Goal: Information Seeking & Learning: Learn about a topic

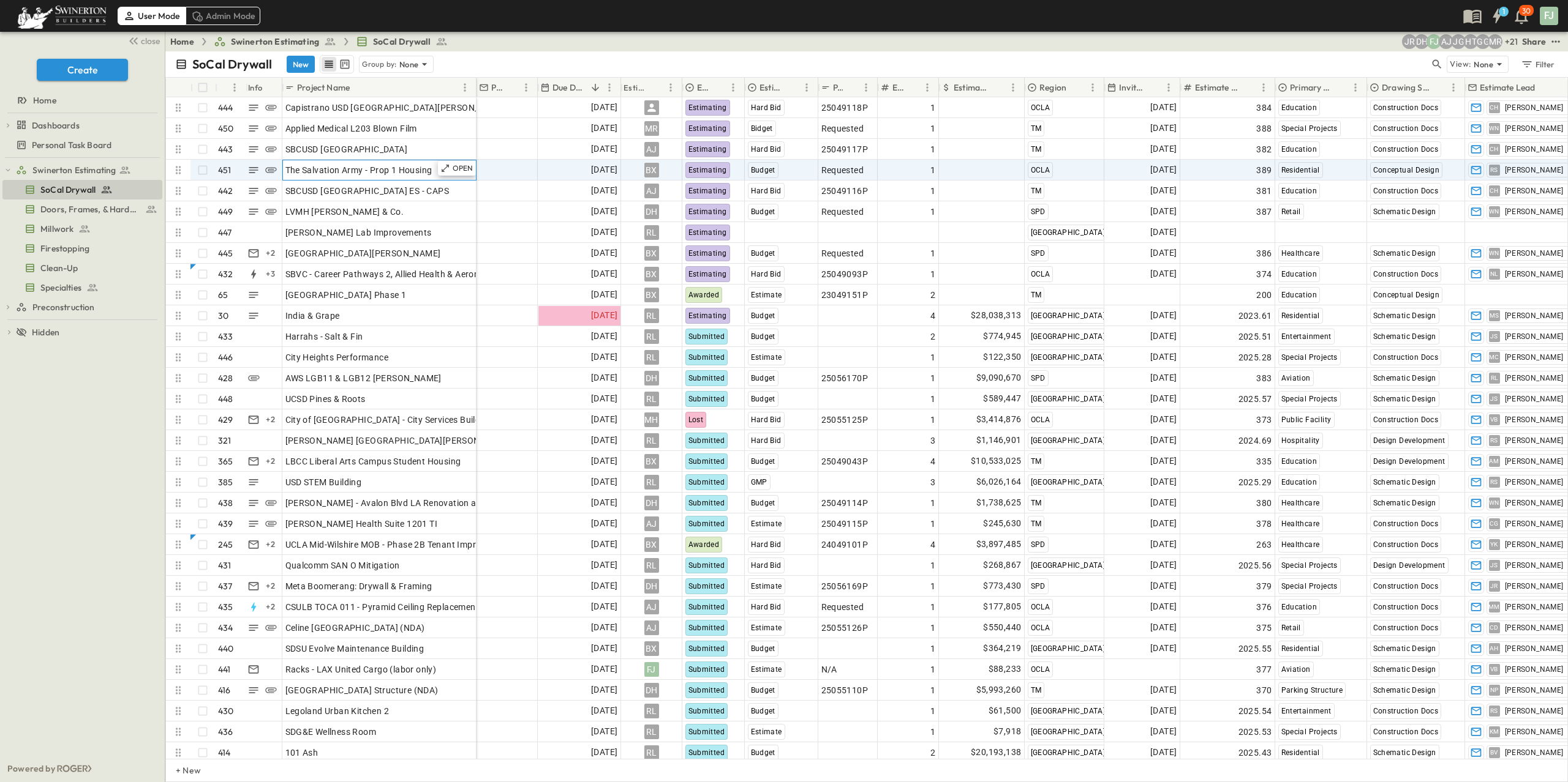
click at [352, 164] on span "The Salvation Army - Prop 1 Housing" at bounding box center [359, 170] width 147 height 12
click at [460, 161] on div "OPEN" at bounding box center [457, 168] width 38 height 15
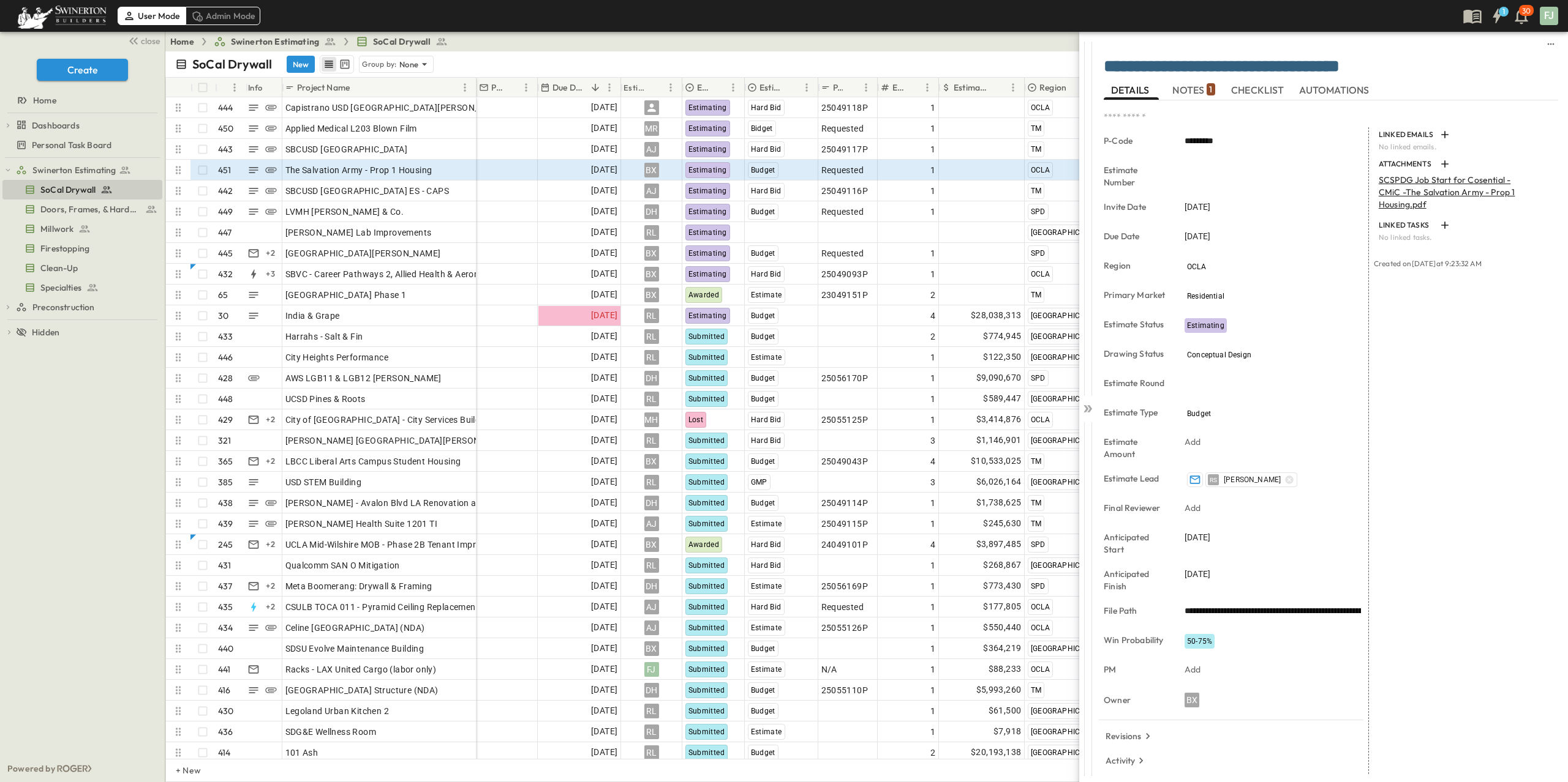
drag, startPoint x: 1402, startPoint y: 66, endPoint x: 1111, endPoint y: 61, distance: 291.0
click at [1111, 61] on textarea "**********" at bounding box center [1331, 66] width 455 height 20
drag, startPoint x: 1116, startPoint y: 60, endPoint x: 1048, endPoint y: 63, distance: 68.1
click at [1104, 63] on textarea "**********" at bounding box center [1331, 66] width 455 height 20
drag, startPoint x: 1195, startPoint y: 59, endPoint x: 1232, endPoint y: 58, distance: 37.0
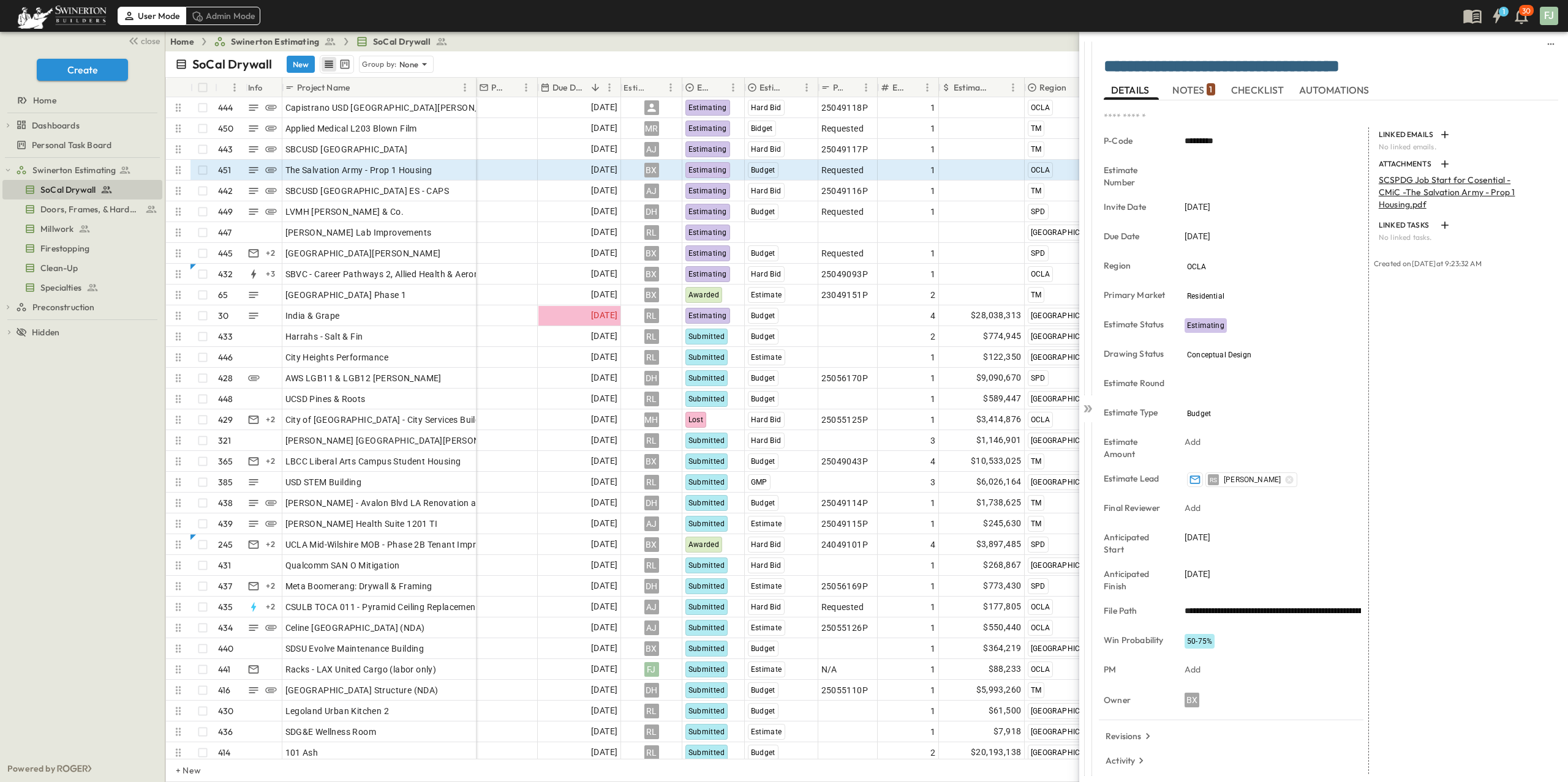
click at [1195, 59] on textarea "**********" at bounding box center [1331, 66] width 455 height 20
drag, startPoint x: 1412, startPoint y: 65, endPoint x: 1115, endPoint y: 60, distance: 297.0
click at [1104, 61] on textarea "**********" at bounding box center [1331, 66] width 455 height 20
click at [1193, 84] on span "NOTES 1" at bounding box center [1193, 90] width 42 height 11
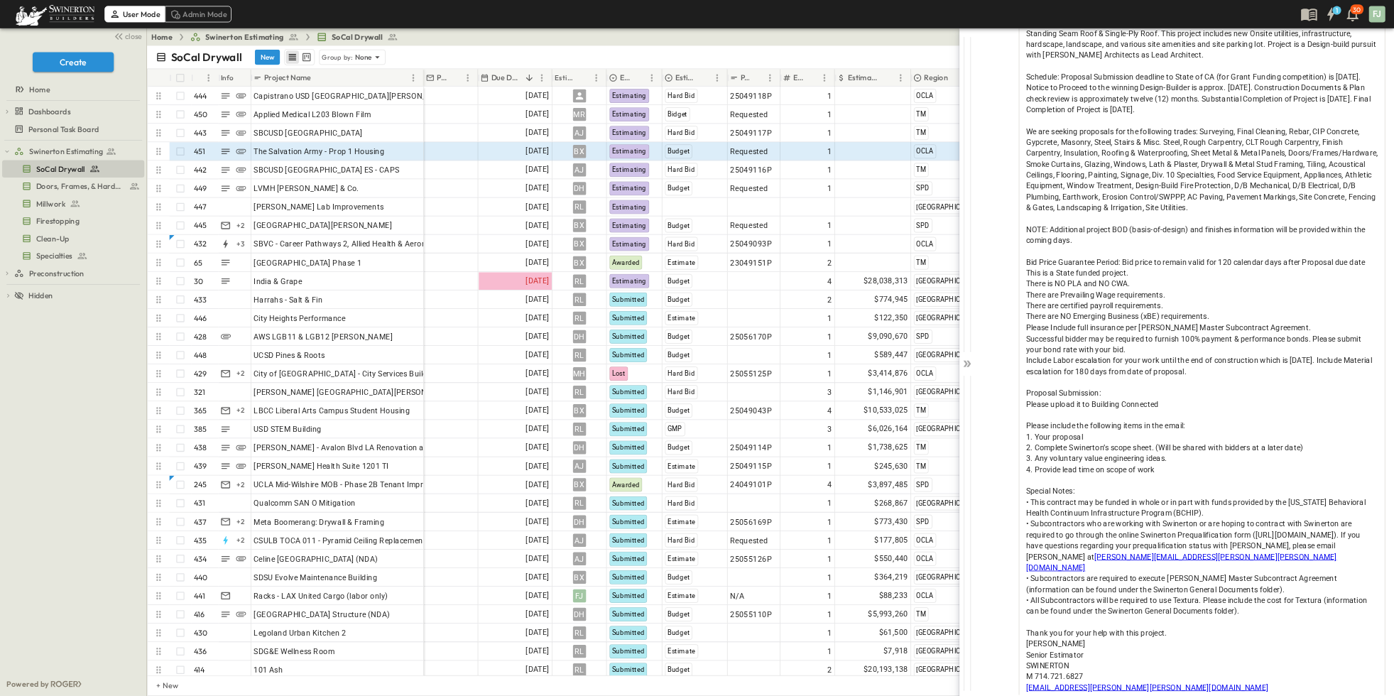
scroll to position [123, 0]
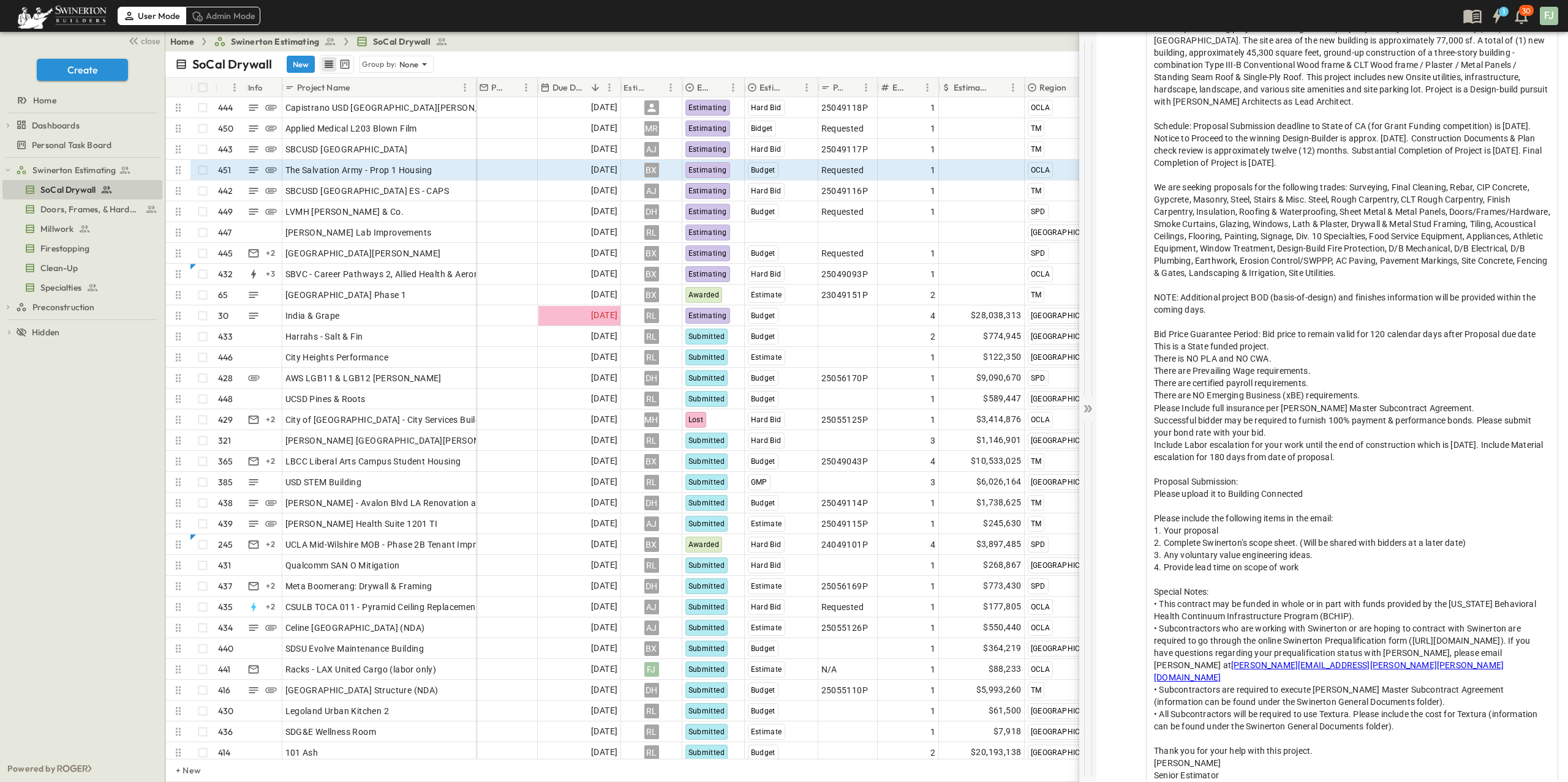
click at [1090, 406] on icon at bounding box center [1088, 409] width 12 height 12
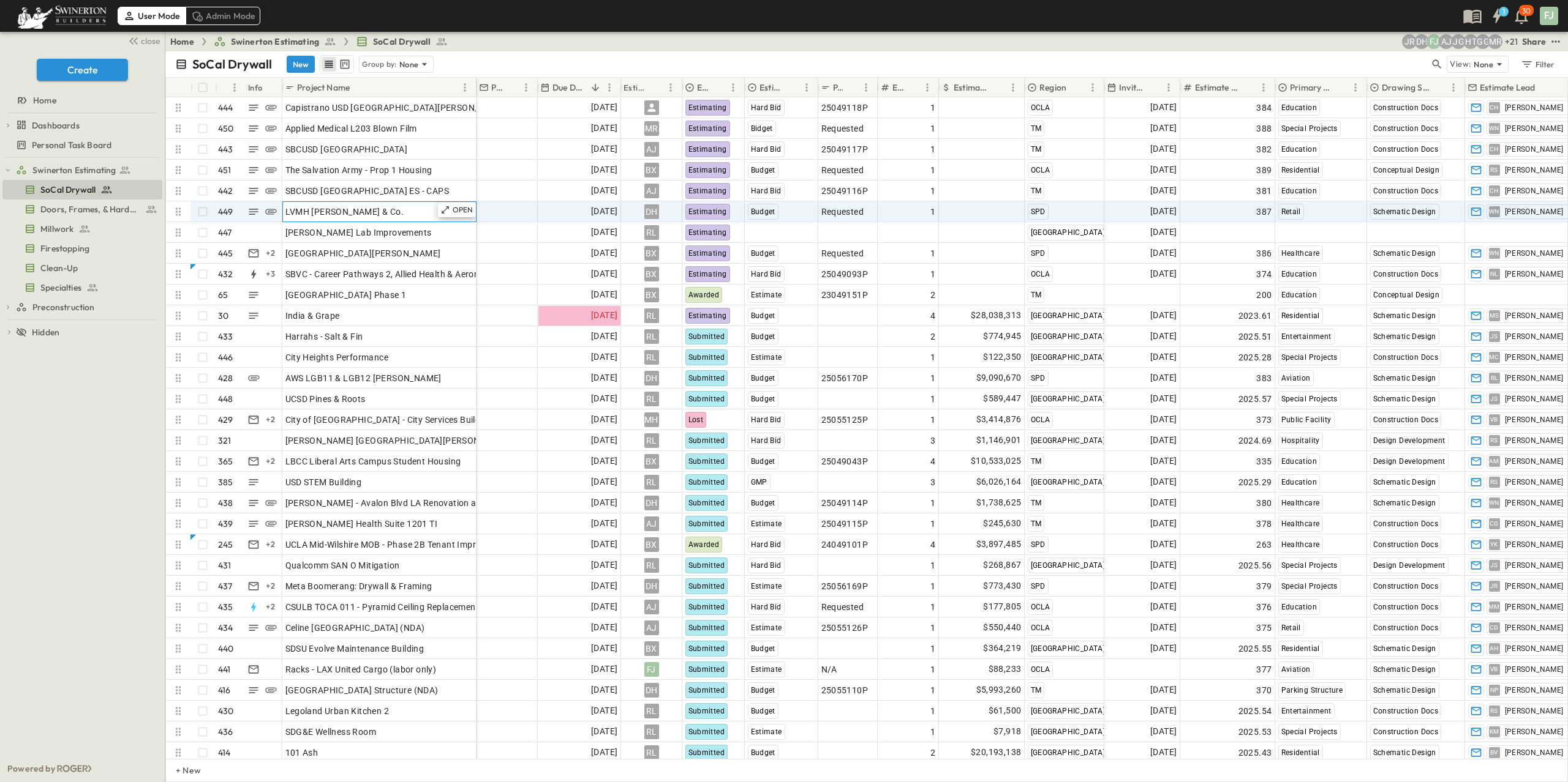
click at [360, 203] on div "LVMH [PERSON_NAME] & Co." at bounding box center [379, 212] width 188 height 17
click at [470, 205] on p "OPEN" at bounding box center [463, 210] width 21 height 9
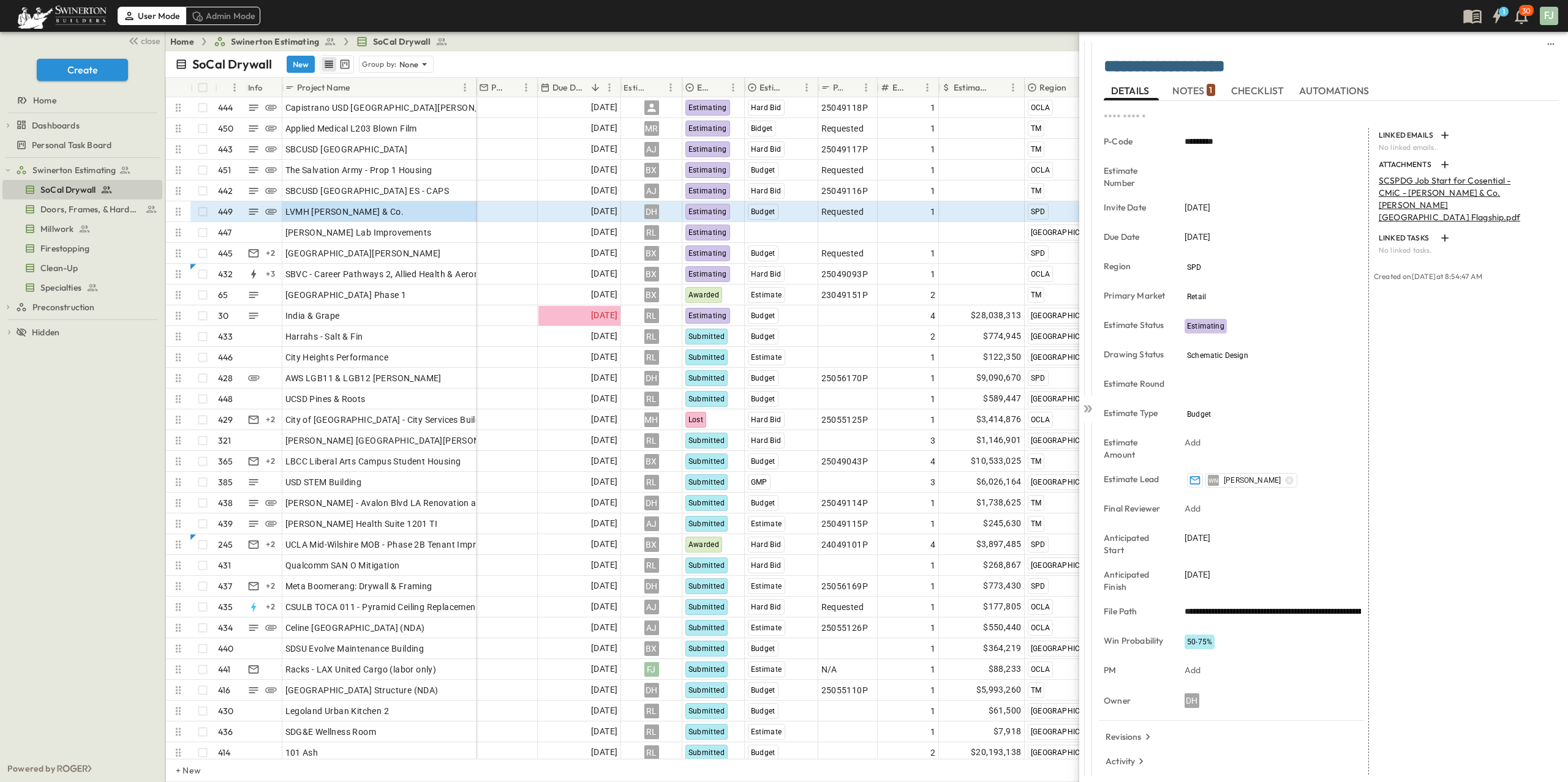
click at [1193, 92] on span "NOTES 1" at bounding box center [1193, 91] width 42 height 11
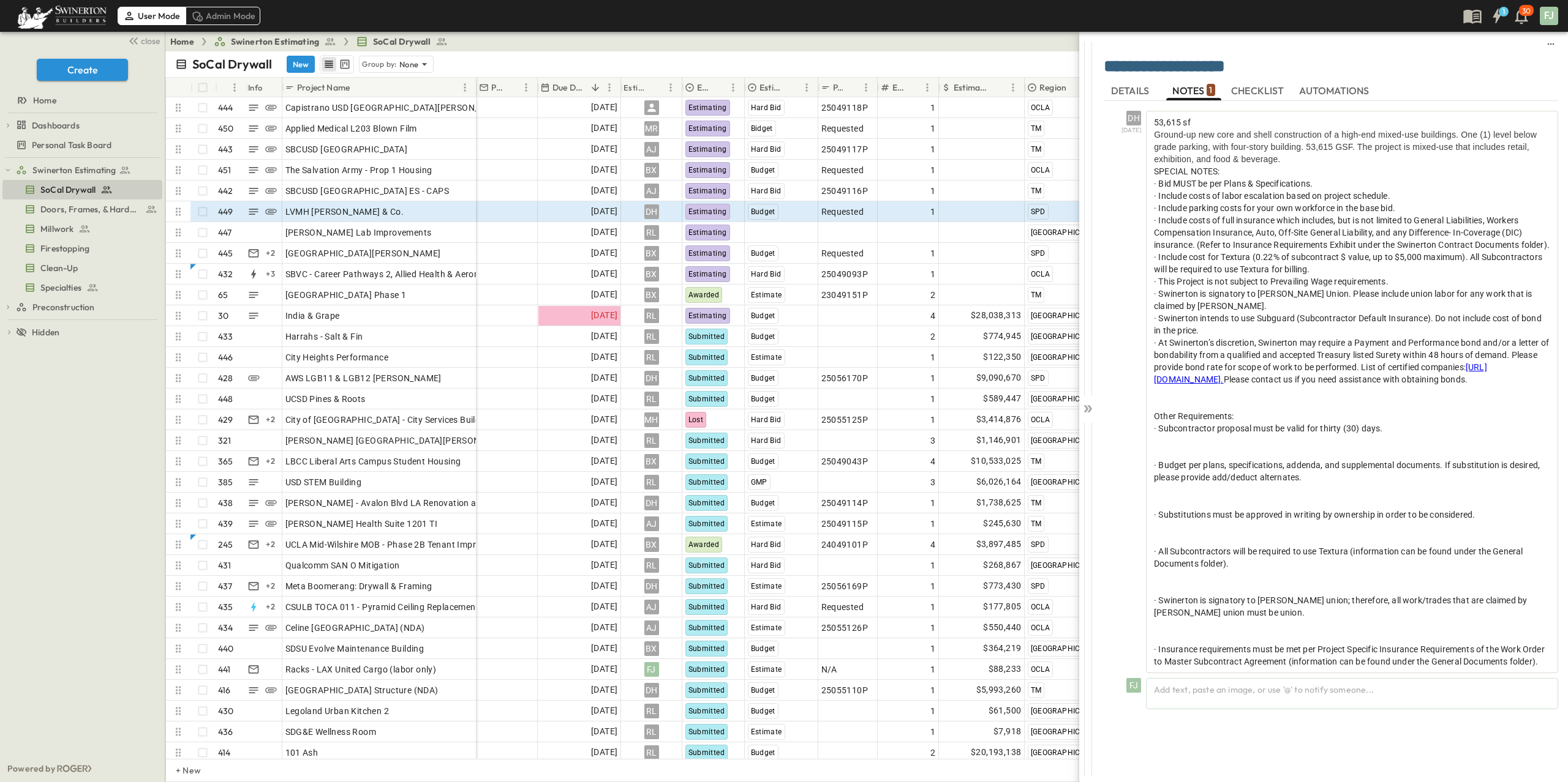
click at [1408, 166] on div "SPECIAL NOTES:" at bounding box center [1352, 172] width 396 height 12
click at [782, 202] on div "Budget" at bounding box center [781, 211] width 72 height 20
click at [1088, 405] on icon at bounding box center [1086, 409] width 5 height 8
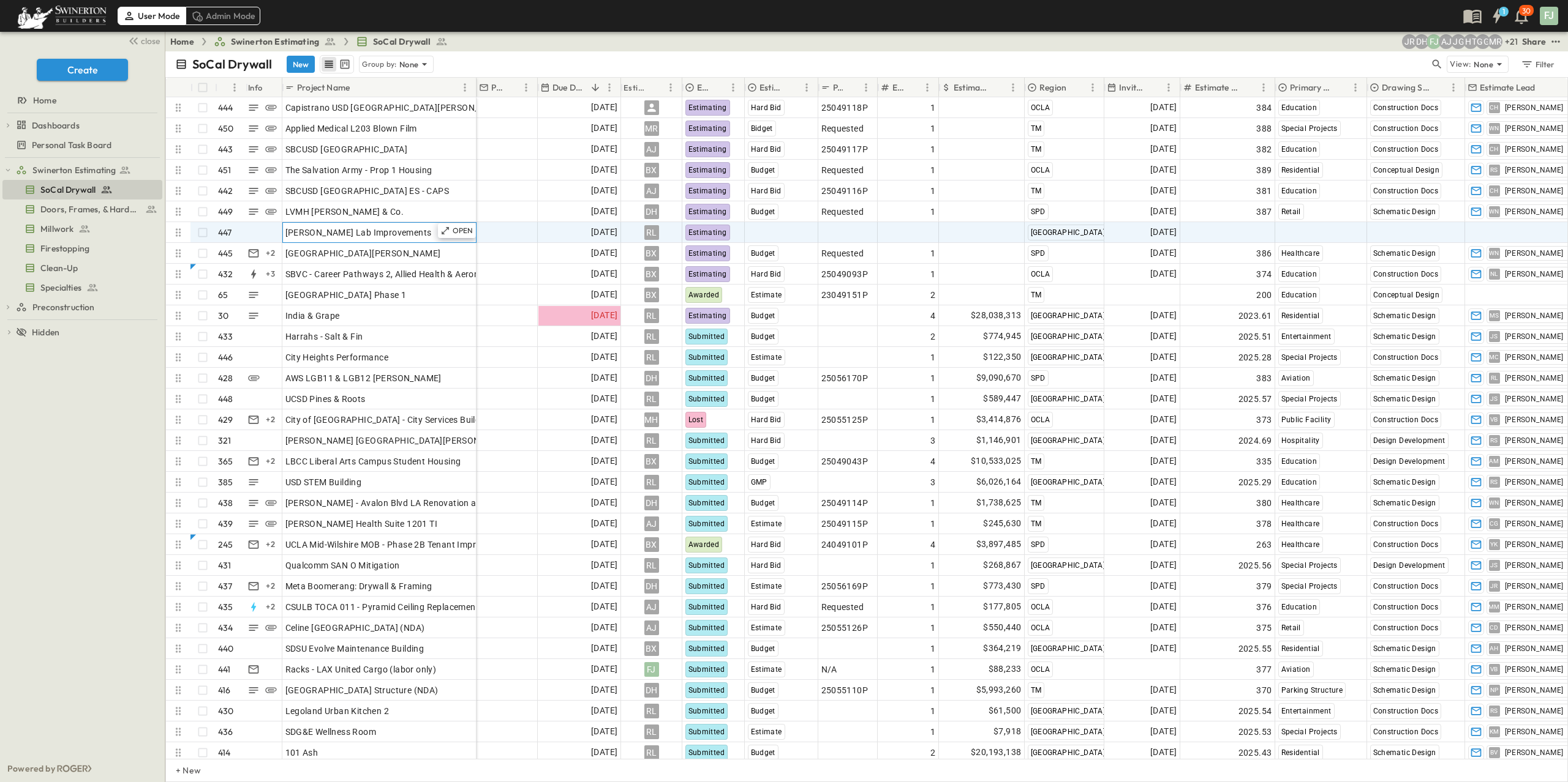
click at [373, 227] on div "[PERSON_NAME] Lab Improvements" at bounding box center [379, 233] width 188 height 17
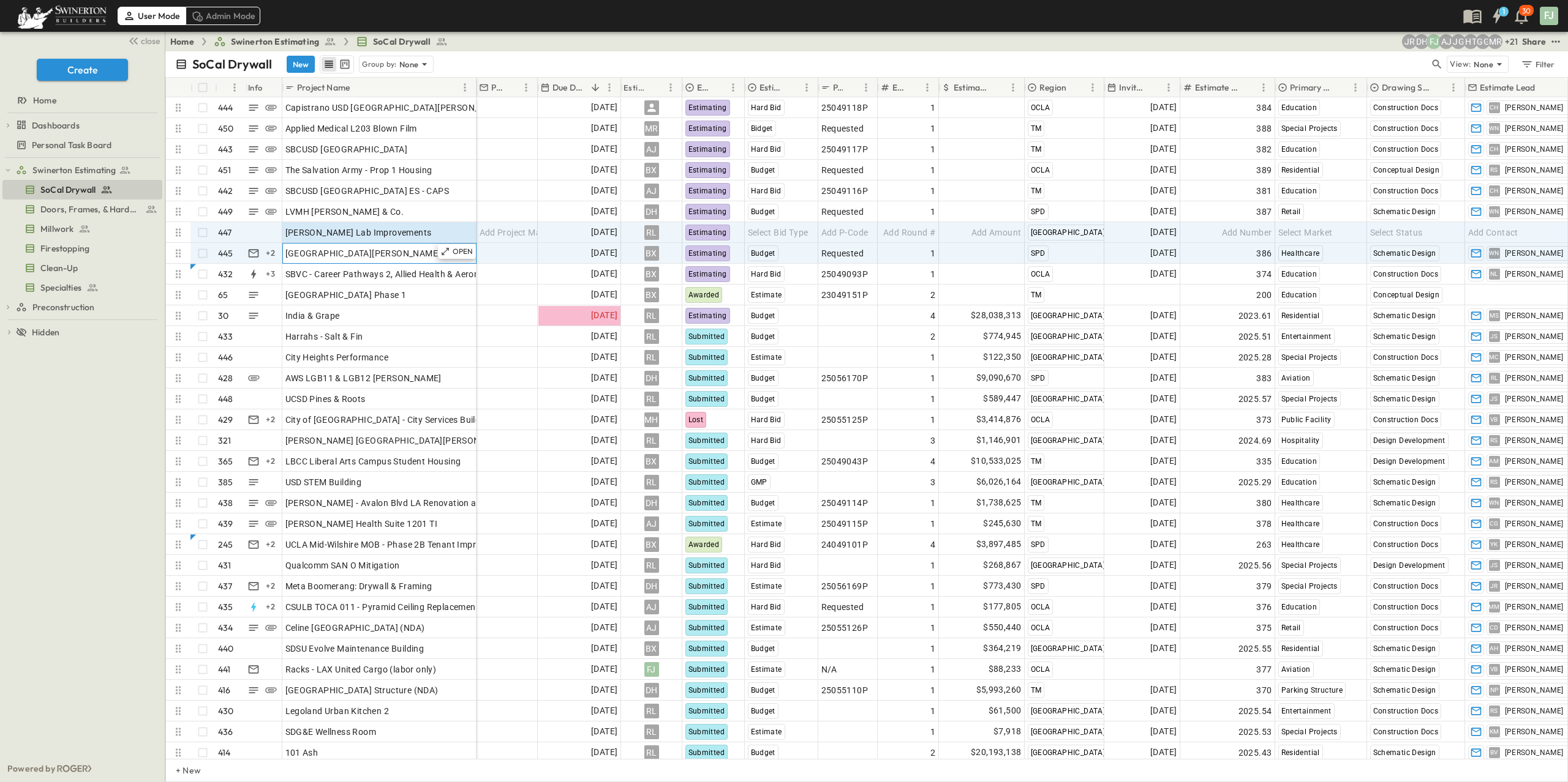
click at [418, 245] on div "[GEOGRAPHIC_DATA][PERSON_NAME]" at bounding box center [379, 253] width 188 height 17
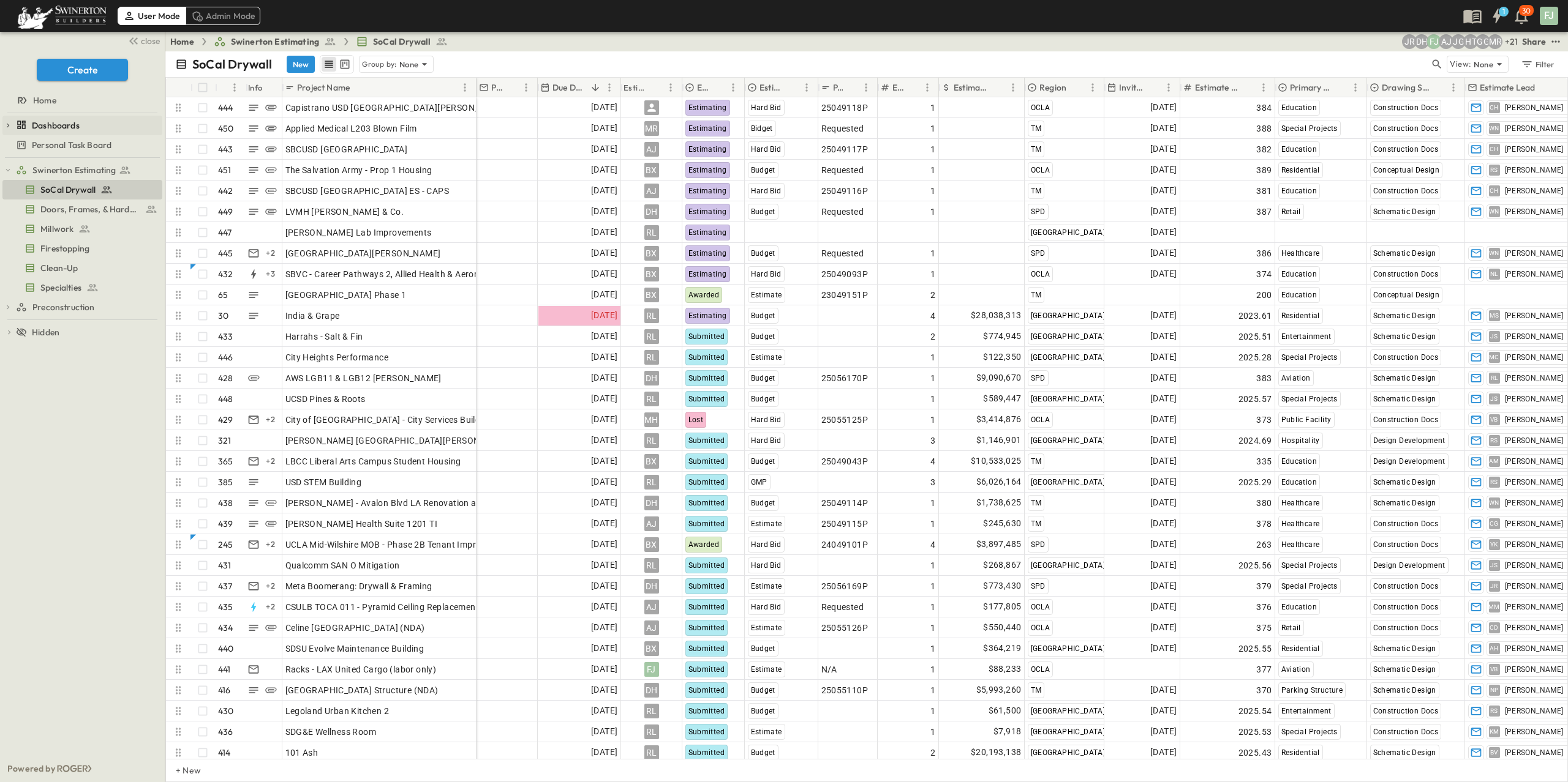
click at [47, 119] on span "Dashboards" at bounding box center [55, 125] width 47 height 12
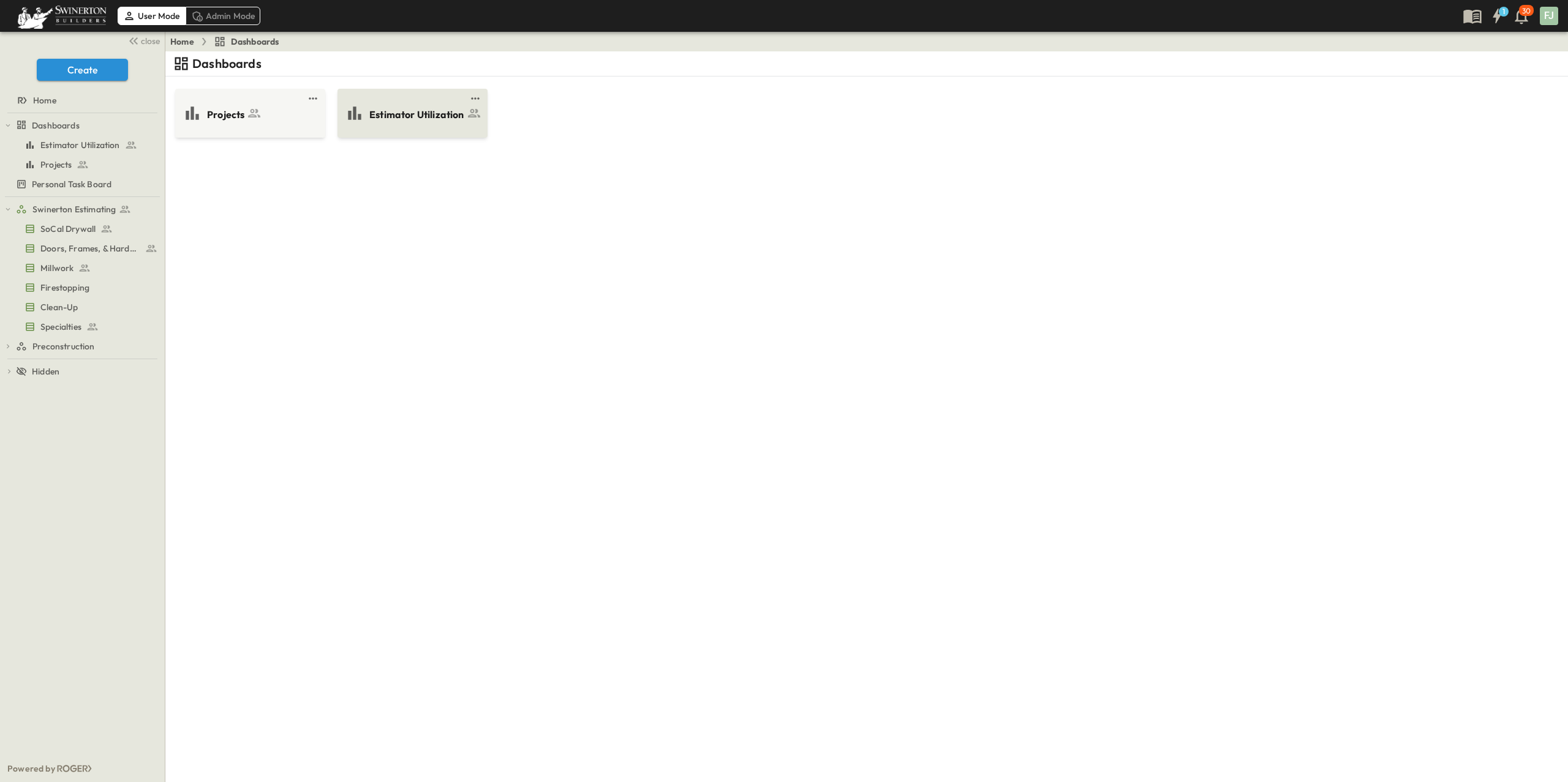
click at [418, 108] on span "Estimator Utilization" at bounding box center [417, 115] width 95 height 14
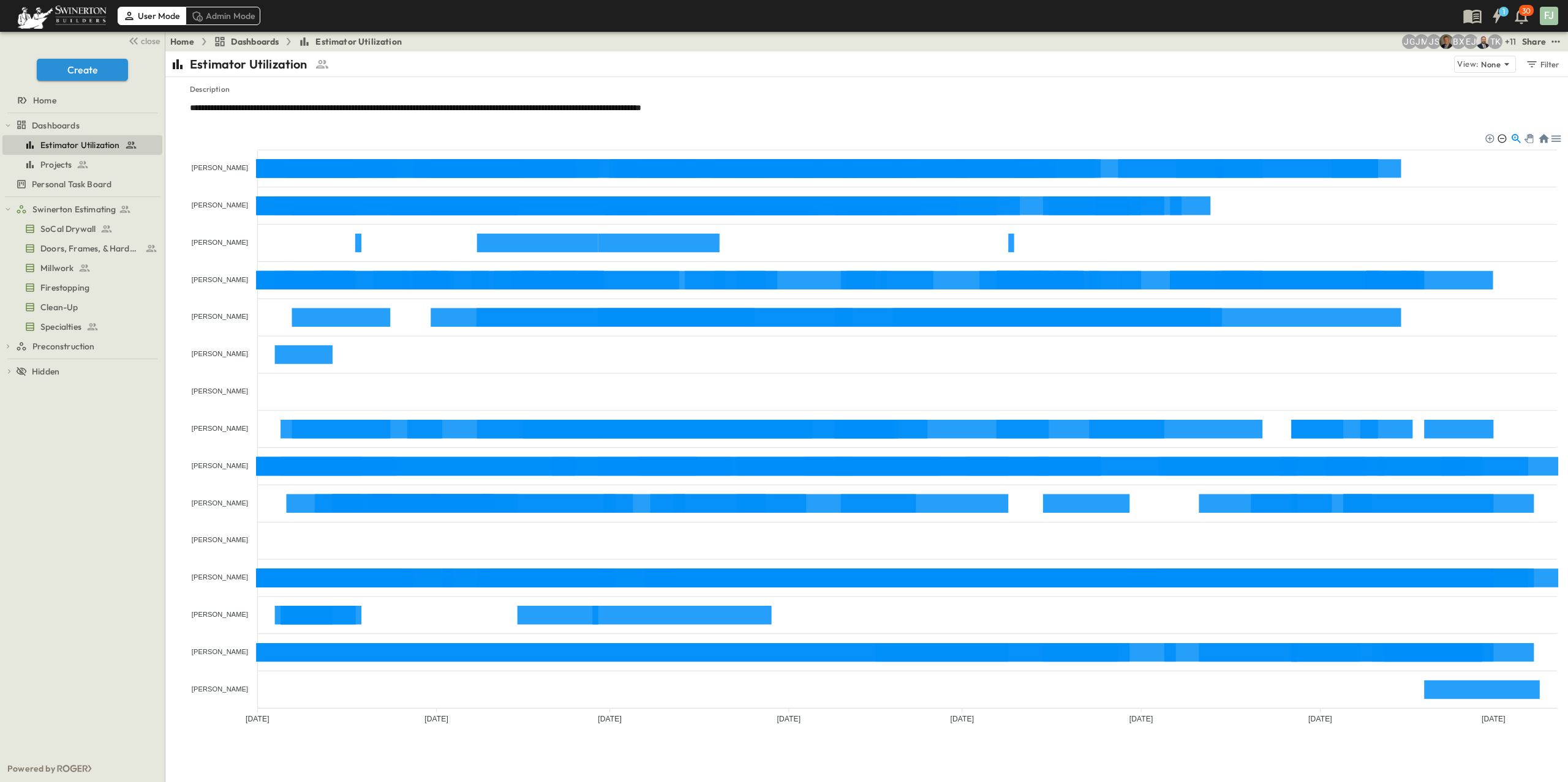
click at [1499, 134] on div at bounding box center [1501, 138] width 9 height 9
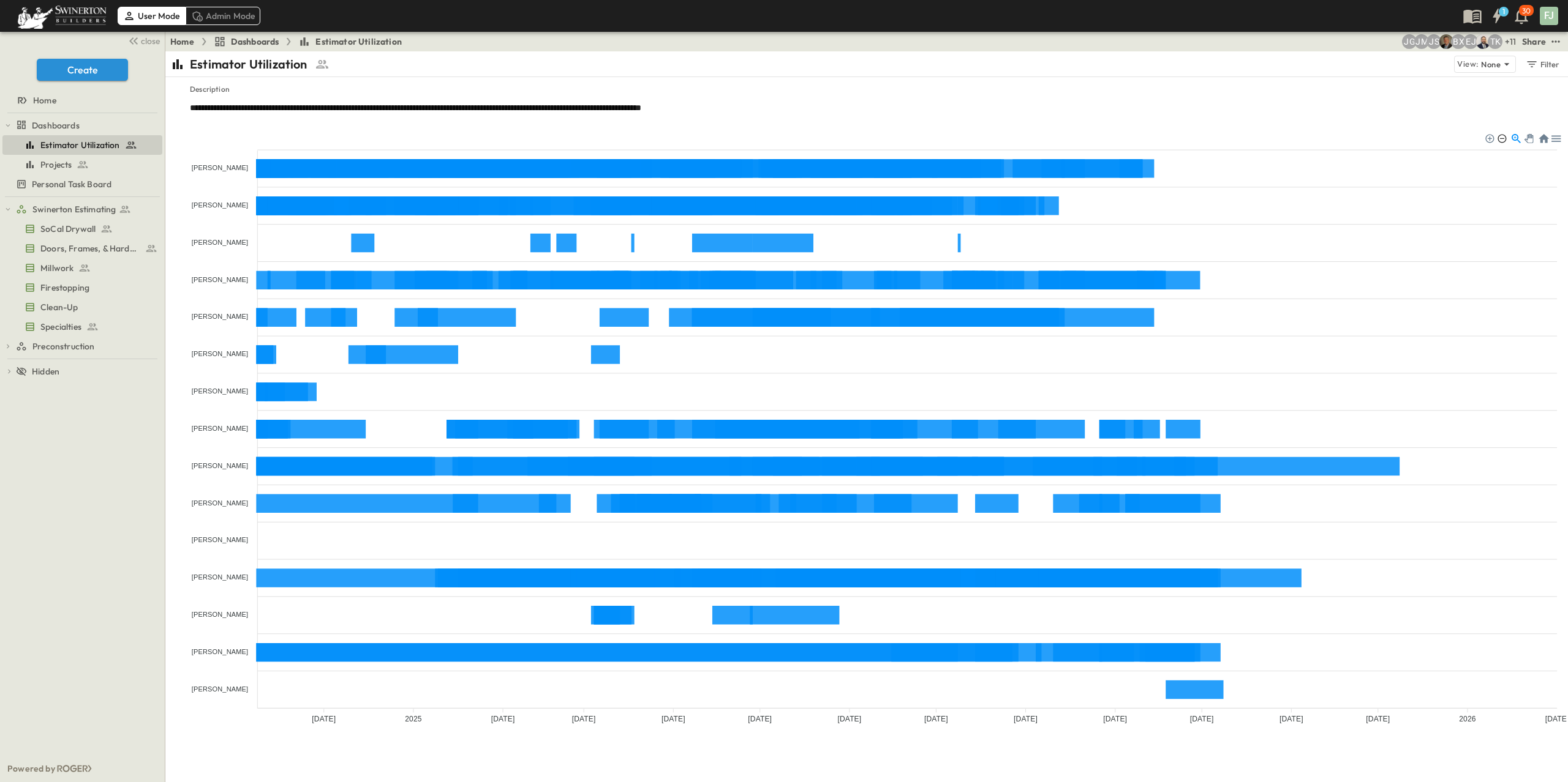
click at [1501, 134] on div at bounding box center [1501, 138] width 9 height 9
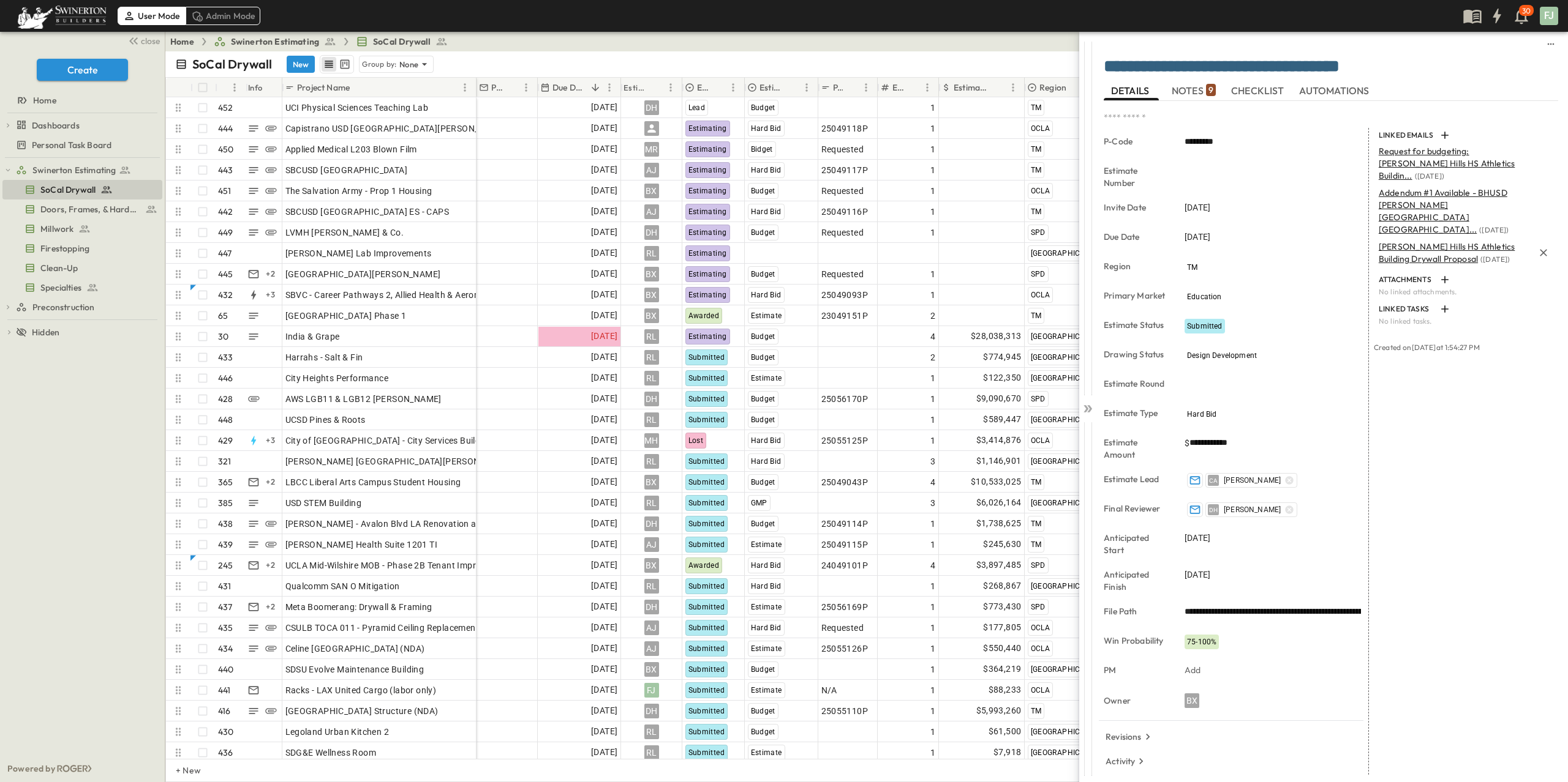
click at [1396, 241] on span "Beverly Hills HS Athletics Building Drywall Proposal" at bounding box center [1446, 253] width 136 height 23
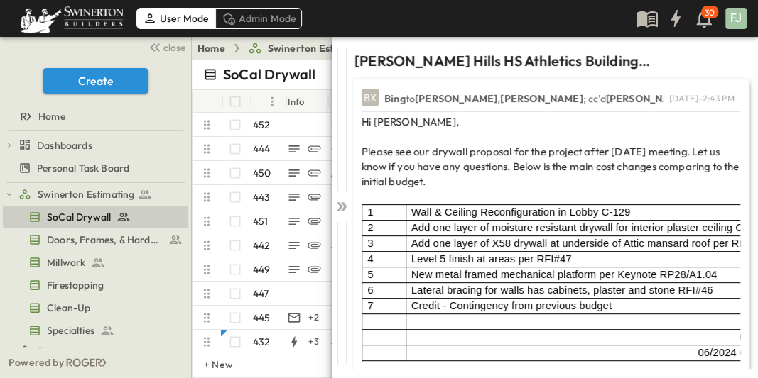
scroll to position [302, 0]
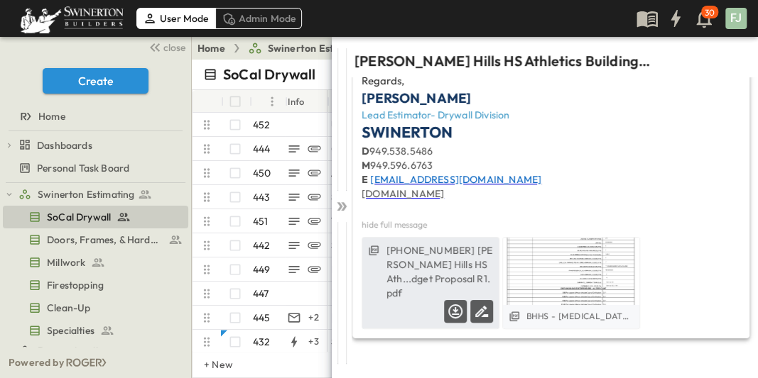
click at [433, 261] on label "251-06-20-24 Beverly Hills HS Ath...dget Proposal R1.pdf" at bounding box center [439, 272] width 107 height 57
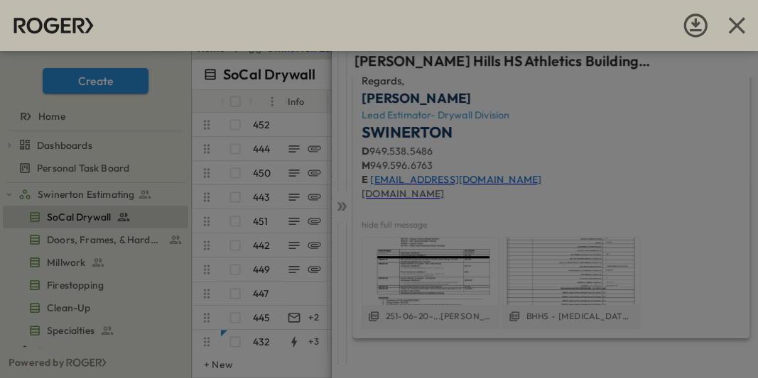
click at [615, 156] on div at bounding box center [379, 189] width 758 height 378
click at [341, 200] on div at bounding box center [379, 189] width 758 height 378
click at [712, 143] on div at bounding box center [379, 189] width 758 height 378
click at [749, 28] on icon "button" at bounding box center [736, 25] width 28 height 28
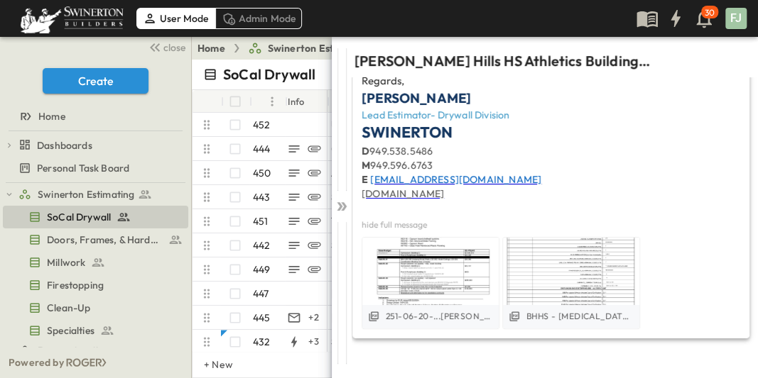
scroll to position [0, 0]
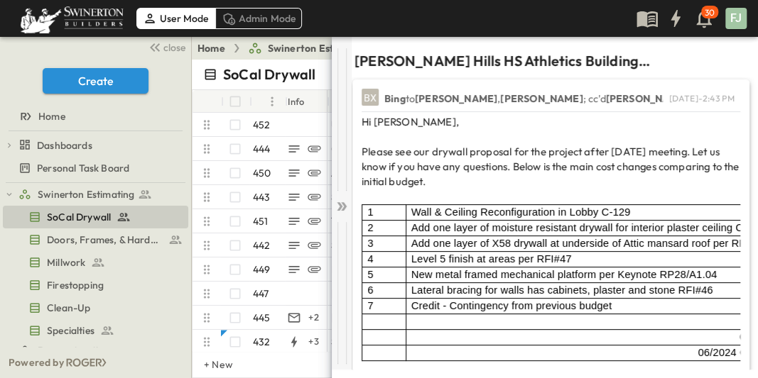
click at [343, 202] on icon at bounding box center [344, 206] width 6 height 9
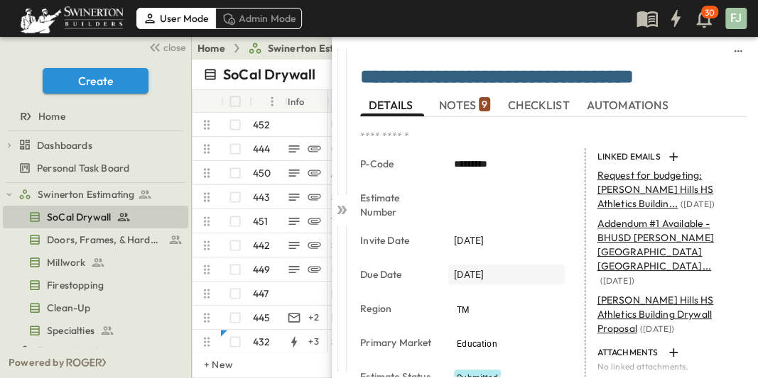
click at [464, 268] on span "[DATE]" at bounding box center [469, 275] width 30 height 14
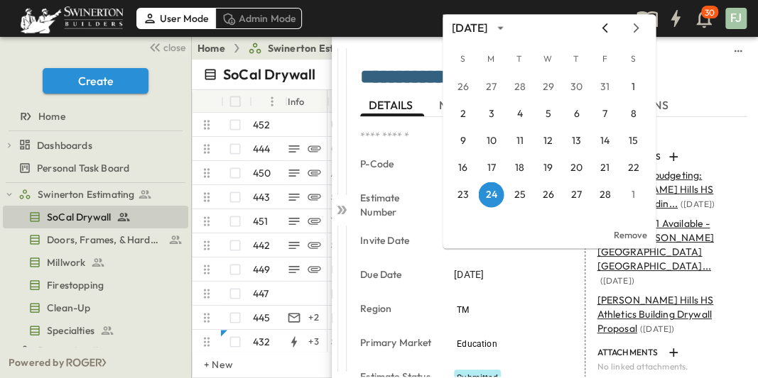
click at [613, 26] on icon "Previous month" at bounding box center [604, 27] width 17 height 11
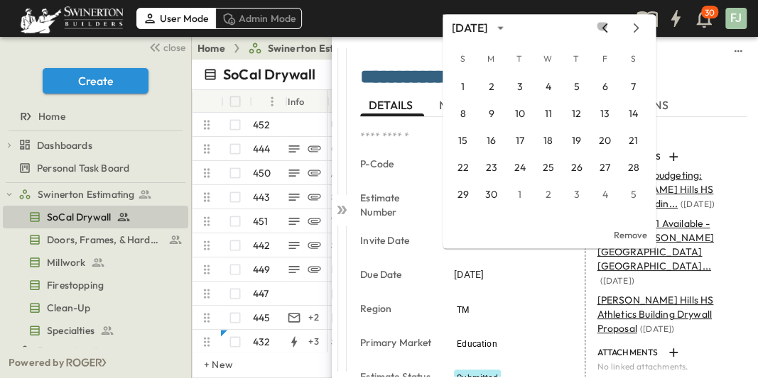
click at [613, 26] on icon "Previous month" at bounding box center [604, 27] width 17 height 11
click at [394, 50] on div at bounding box center [553, 51] width 386 height 17
click at [691, 59] on div at bounding box center [553, 51] width 386 height 28
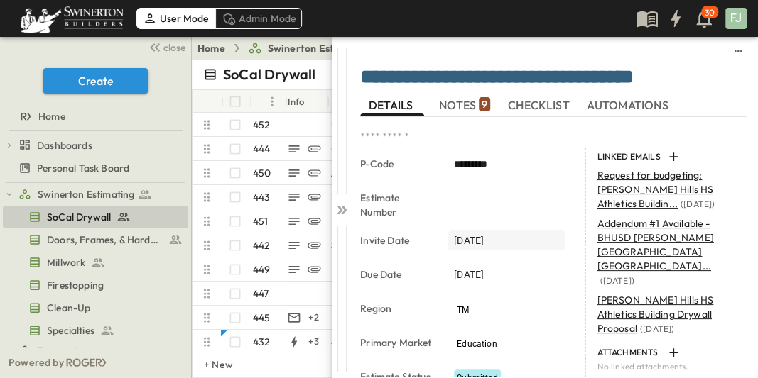
click at [484, 234] on span "12/09/2025" at bounding box center [469, 241] width 30 height 14
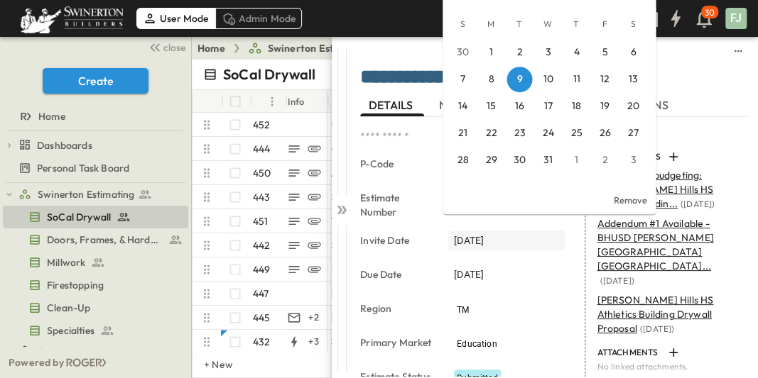
click at [509, 231] on div "12/09/2025" at bounding box center [506, 241] width 116 height 20
click at [521, 265] on div "[DATE]" at bounding box center [506, 275] width 116 height 20
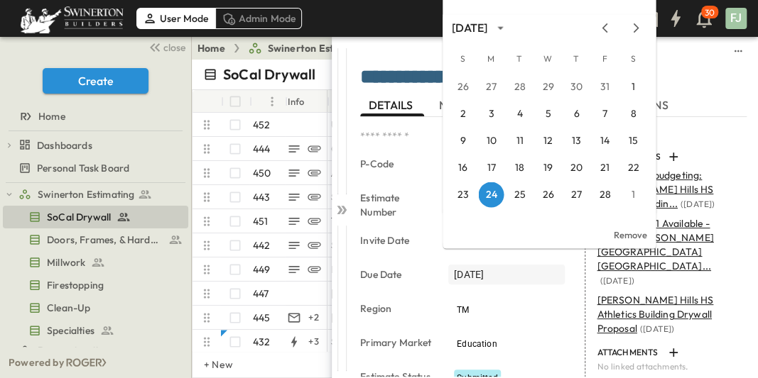
click at [516, 265] on div "[DATE]" at bounding box center [506, 275] width 116 height 20
click at [415, 157] on p "P-Code" at bounding box center [397, 164] width 74 height 14
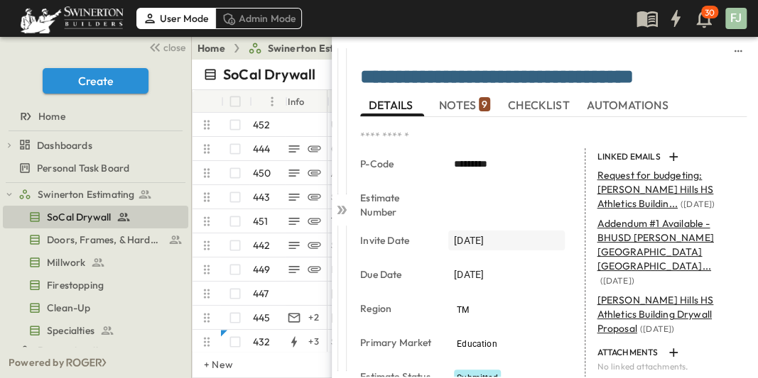
click at [513, 231] on div "12/09/2025" at bounding box center [506, 241] width 116 height 20
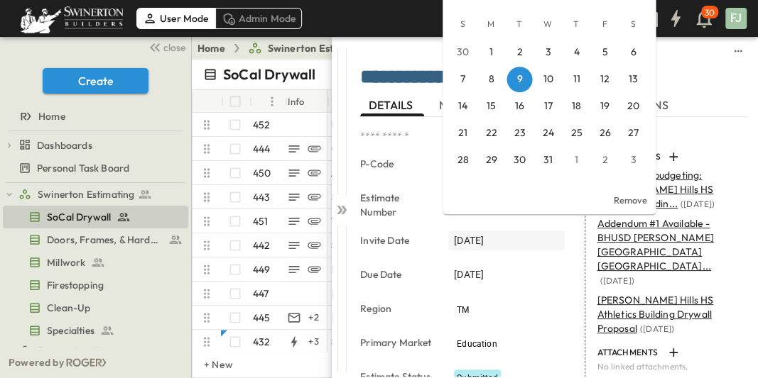
click at [513, 231] on div "12/09/2025" at bounding box center [506, 241] width 116 height 20
click at [638, 205] on button "Remove" at bounding box center [629, 200] width 45 height 17
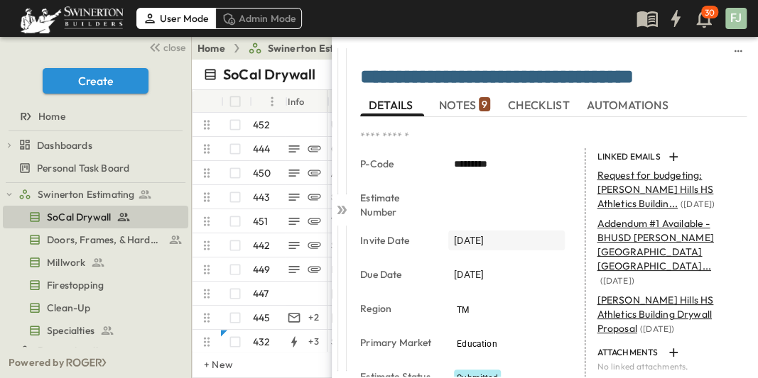
click at [513, 231] on div "12/09/2025" at bounding box center [506, 241] width 116 height 20
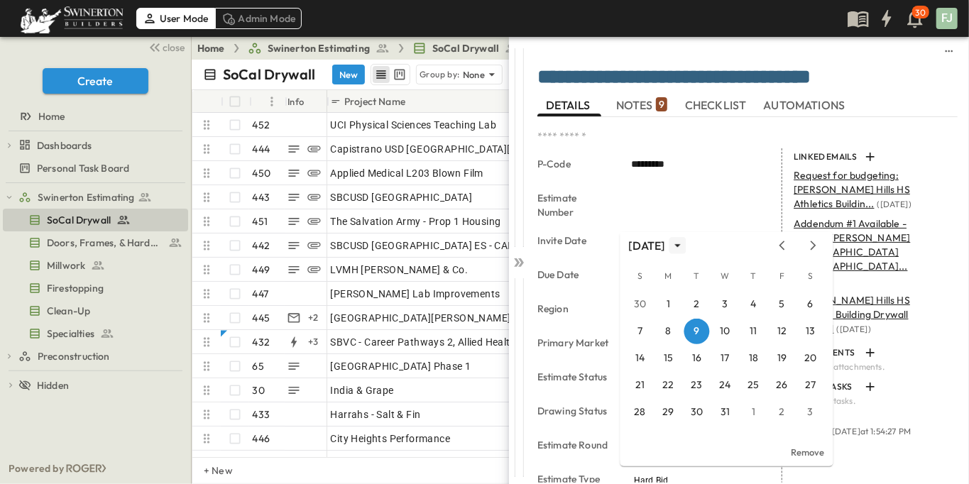
click at [685, 246] on icon "calendar view is open, switch to year view" at bounding box center [678, 246] width 14 height 14
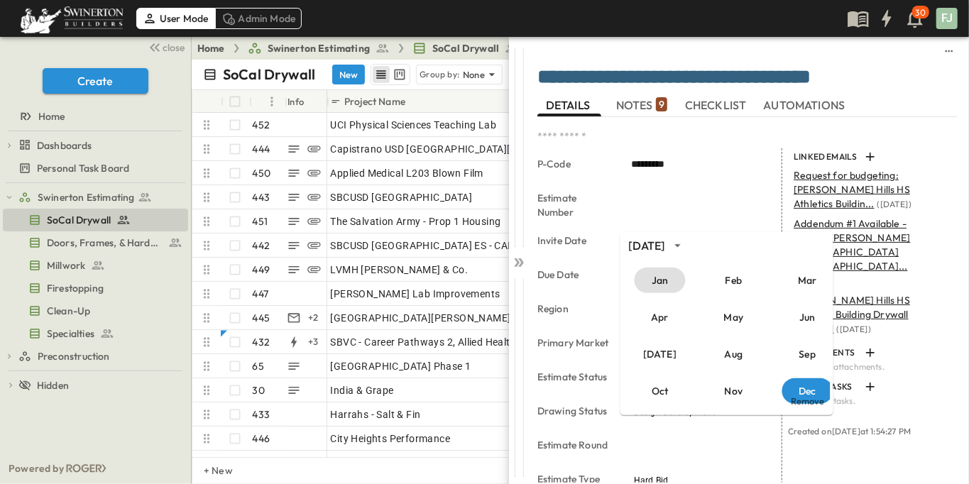
click at [666, 283] on button "Jan" at bounding box center [660, 281] width 51 height 26
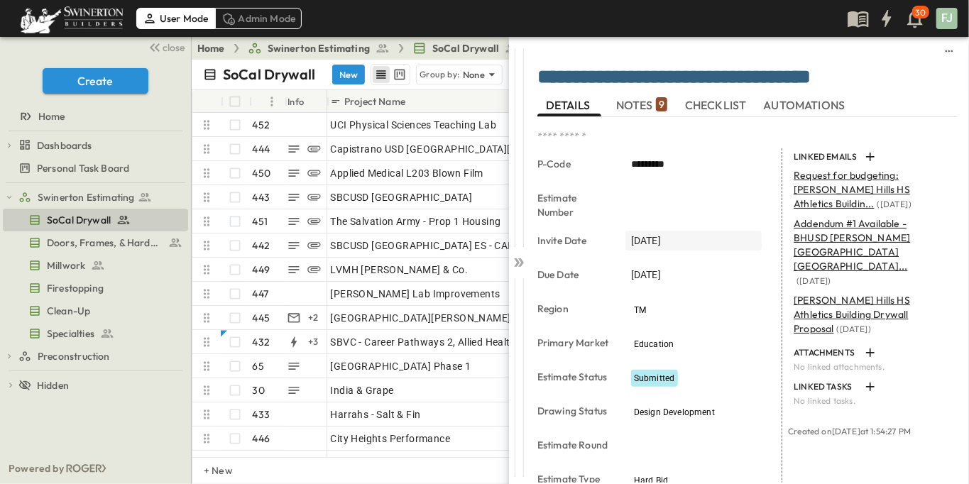
click at [661, 234] on span "12/09/2025" at bounding box center [646, 241] width 30 height 14
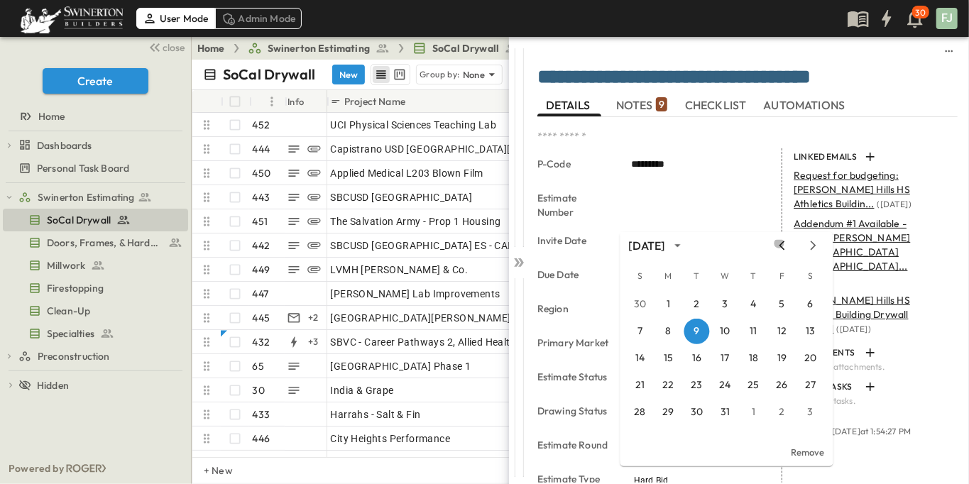
click at [791, 244] on icon "Previous month" at bounding box center [782, 245] width 17 height 11
click at [791, 243] on icon "Previous month" at bounding box center [782, 245] width 17 height 11
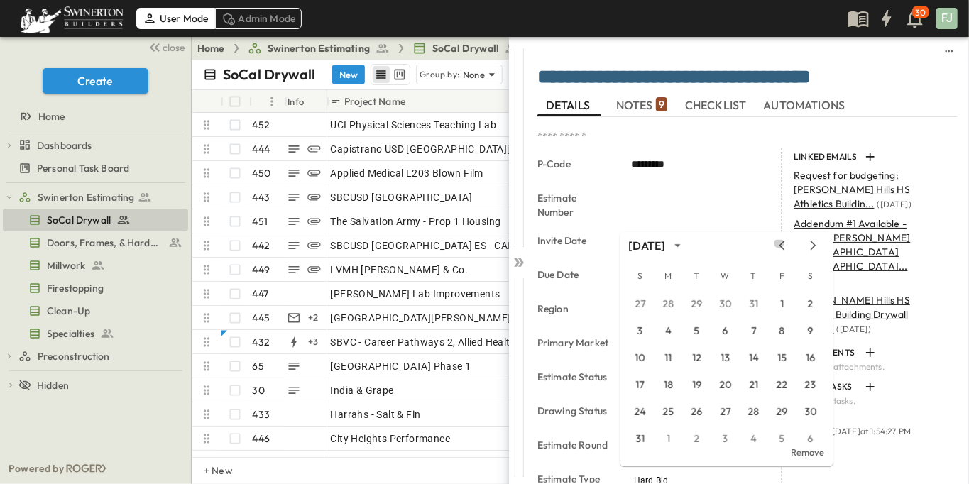
click at [792, 241] on div "August 2025" at bounding box center [726, 245] width 210 height 21
click at [792, 241] on div "July 2025" at bounding box center [726, 245] width 210 height 21
click at [791, 245] on icon "Previous month" at bounding box center [782, 245] width 17 height 11
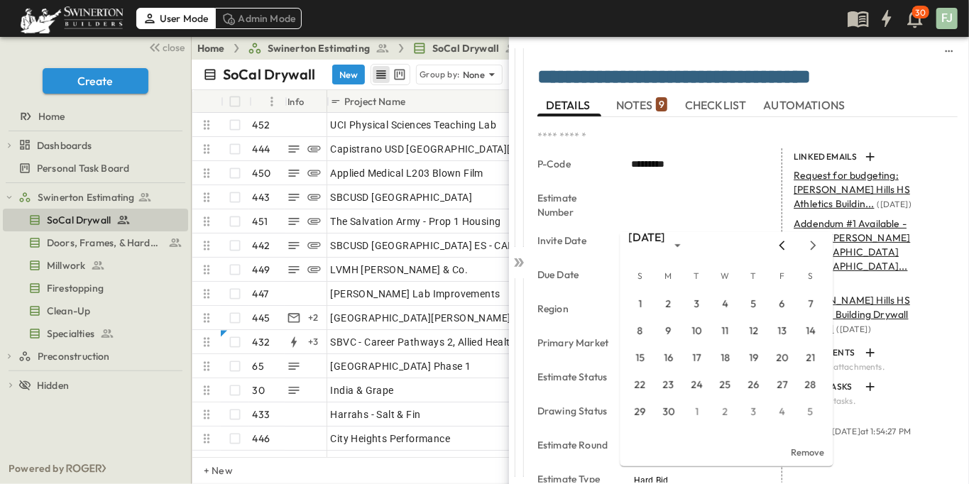
click at [791, 245] on icon "Previous month" at bounding box center [782, 245] width 17 height 11
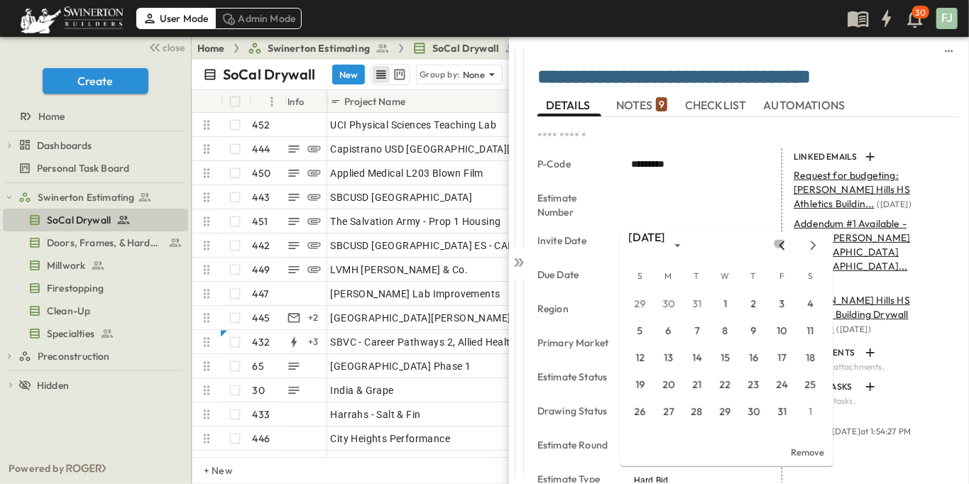
click at [791, 245] on icon "Previous month" at bounding box center [782, 245] width 17 height 11
click at [820, 247] on icon "Next month" at bounding box center [813, 245] width 17 height 11
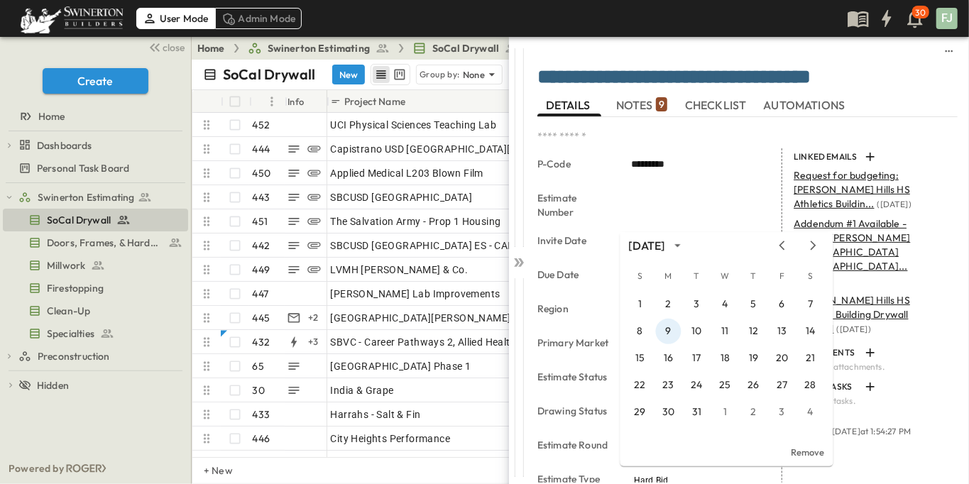
click at [668, 330] on button "9" at bounding box center [669, 332] width 26 height 26
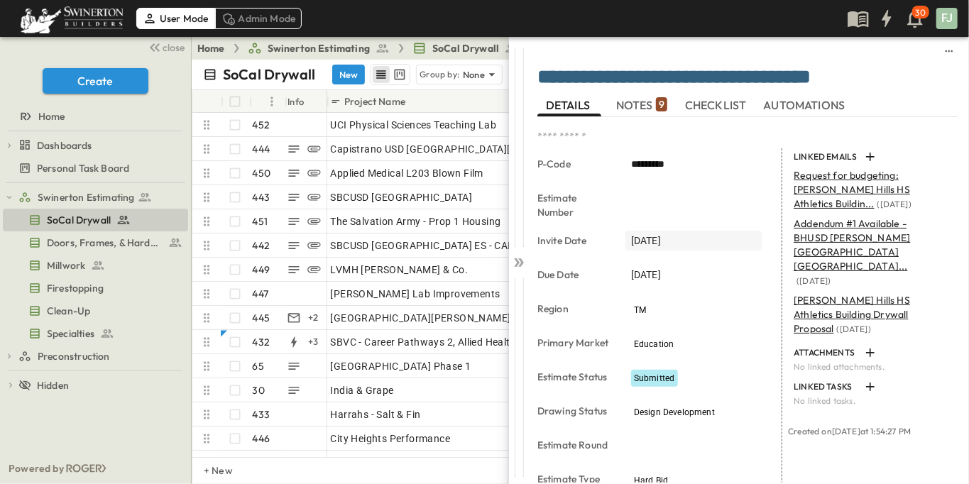
click at [661, 234] on span "12/09/2025" at bounding box center [646, 241] width 30 height 14
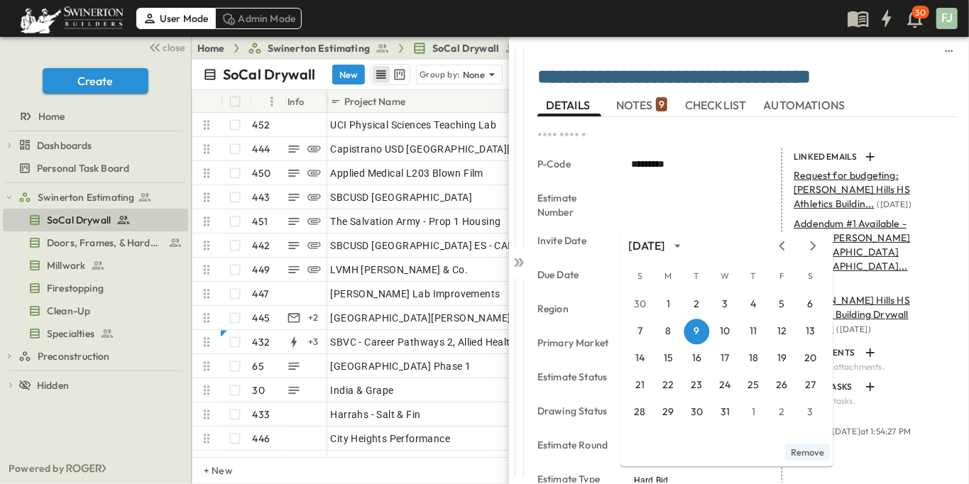
click at [806, 457] on button "Remove" at bounding box center [807, 452] width 45 height 17
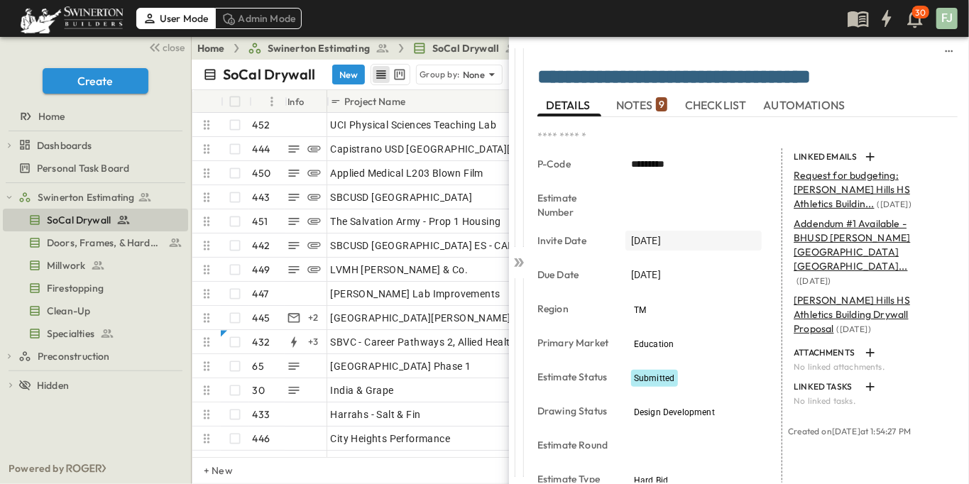
click at [680, 231] on div "12/09/2025" at bounding box center [694, 241] width 136 height 20
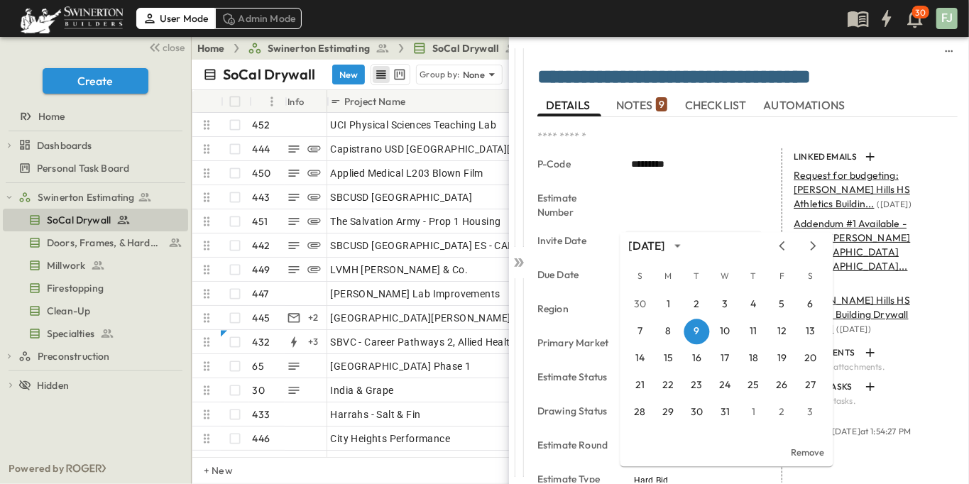
click at [680, 231] on div "12/09/2025" at bounding box center [694, 241] width 136 height 20
click at [682, 231] on div "12/09/2025" at bounding box center [694, 241] width 136 height 20
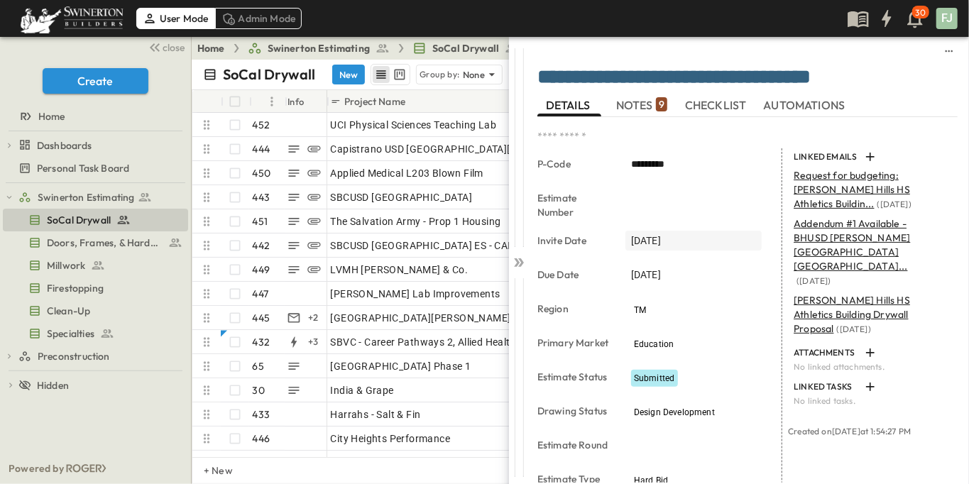
click at [649, 234] on span "12/09/2025" at bounding box center [646, 241] width 30 height 14
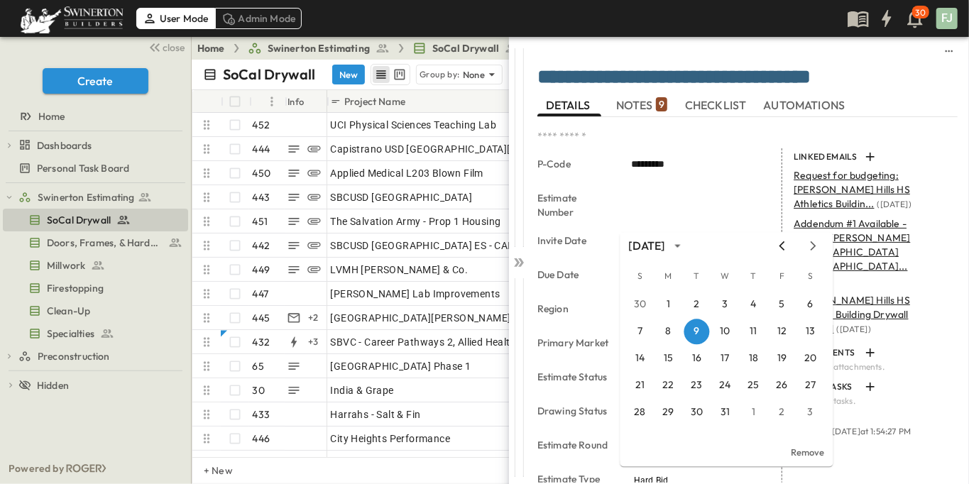
click at [785, 247] on icon "Previous month" at bounding box center [783, 245] width 6 height 9
click at [791, 247] on icon "Previous month" at bounding box center [782, 245] width 17 height 11
click at [785, 246] on icon "Previous month" at bounding box center [783, 245] width 6 height 9
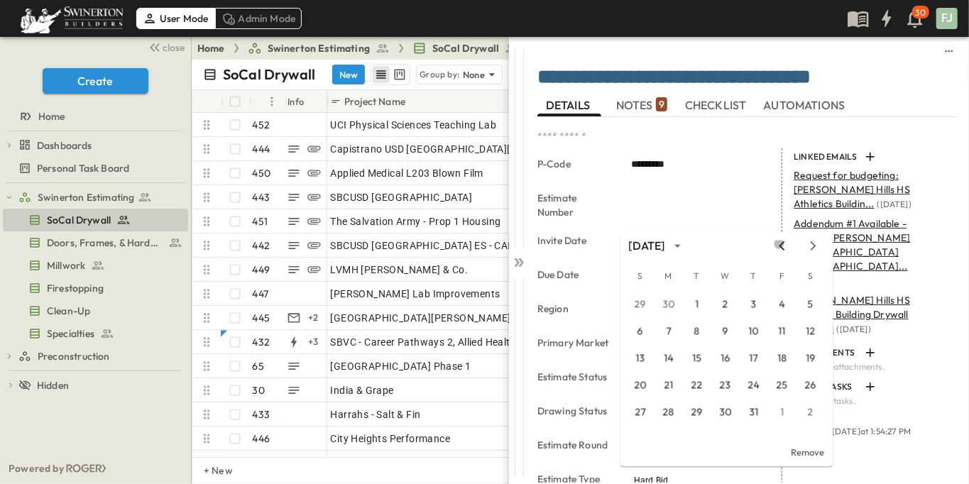
click at [785, 246] on icon "Previous month" at bounding box center [783, 245] width 6 height 9
click at [789, 245] on icon "Previous month" at bounding box center [782, 245] width 17 height 11
click at [787, 244] on div "April 2025 May 2025" at bounding box center [726, 245] width 210 height 21
click at [786, 243] on div "April 2025" at bounding box center [726, 245] width 210 height 21
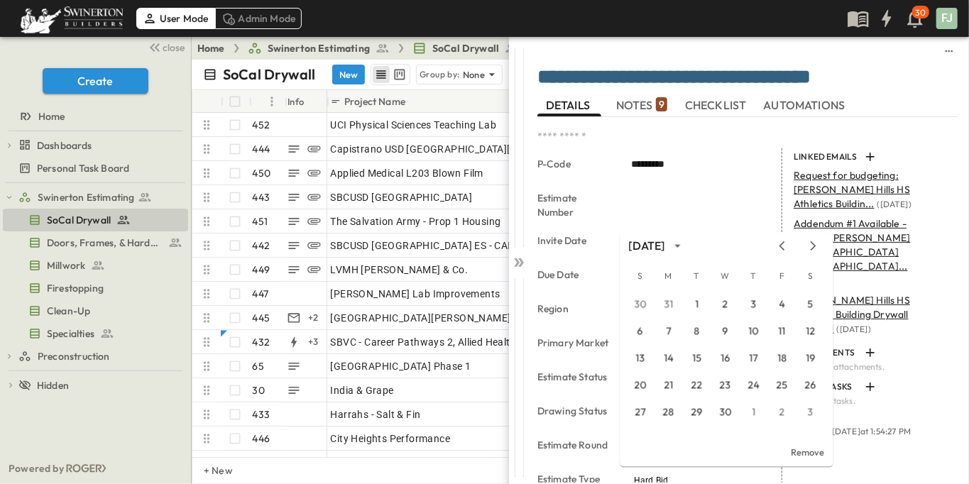
click at [786, 243] on div "April 2025" at bounding box center [726, 245] width 210 height 21
click at [791, 248] on icon "Previous month" at bounding box center [782, 245] width 17 height 11
click at [791, 247] on icon "Previous month" at bounding box center [782, 245] width 17 height 11
click at [790, 247] on icon "Previous month" at bounding box center [782, 245] width 17 height 11
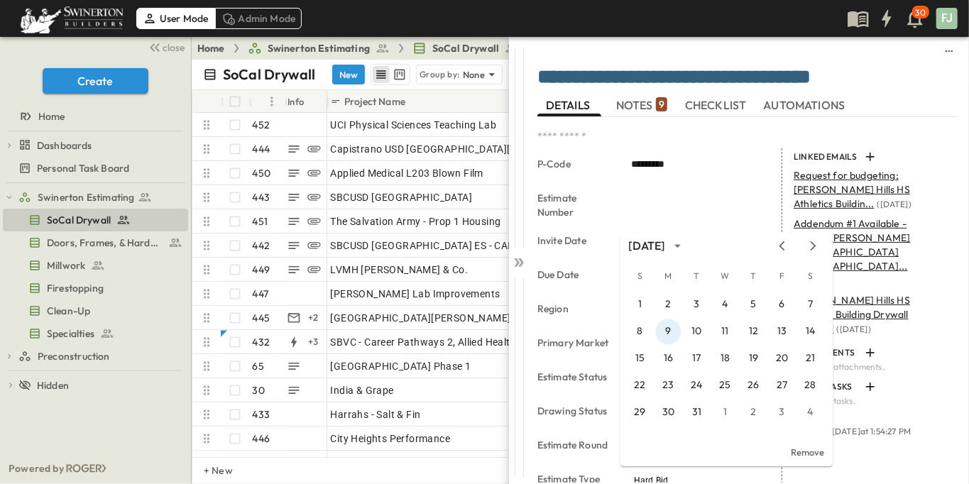
click at [666, 332] on button "9" at bounding box center [669, 332] width 26 height 26
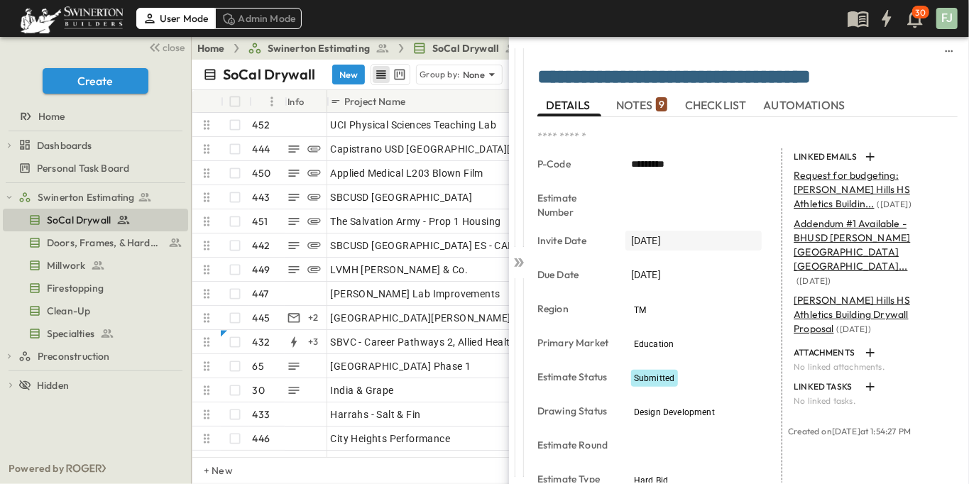
click at [661, 234] on span "12/09/2025" at bounding box center [646, 241] width 30 height 14
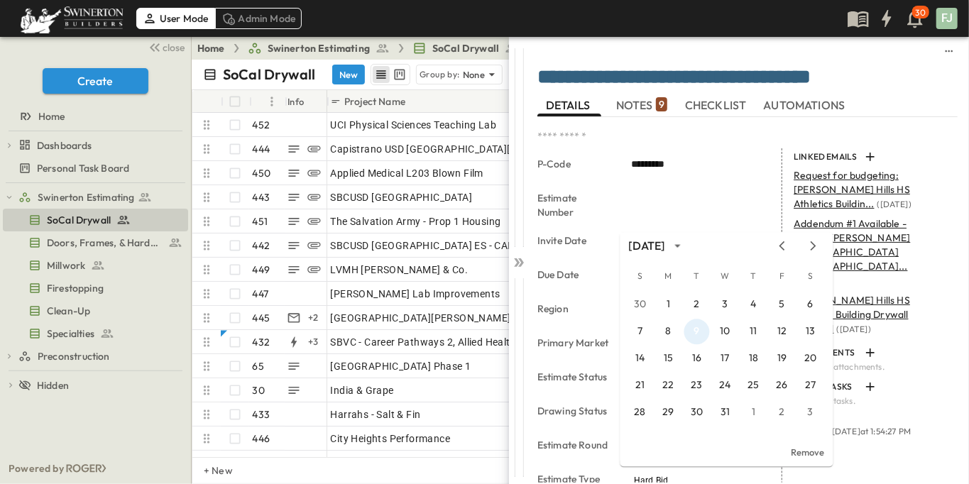
click at [699, 333] on button "9" at bounding box center [698, 332] width 26 height 26
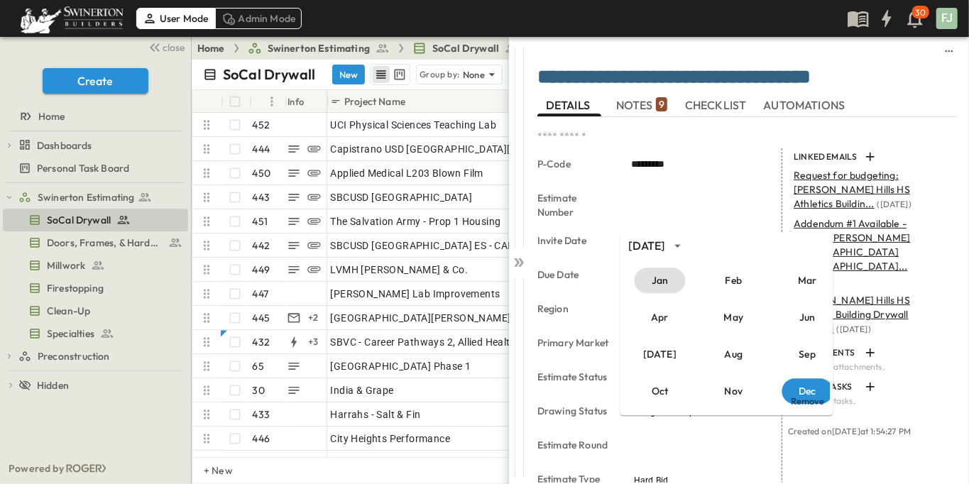
click at [669, 286] on button "Jan" at bounding box center [660, 281] width 51 height 26
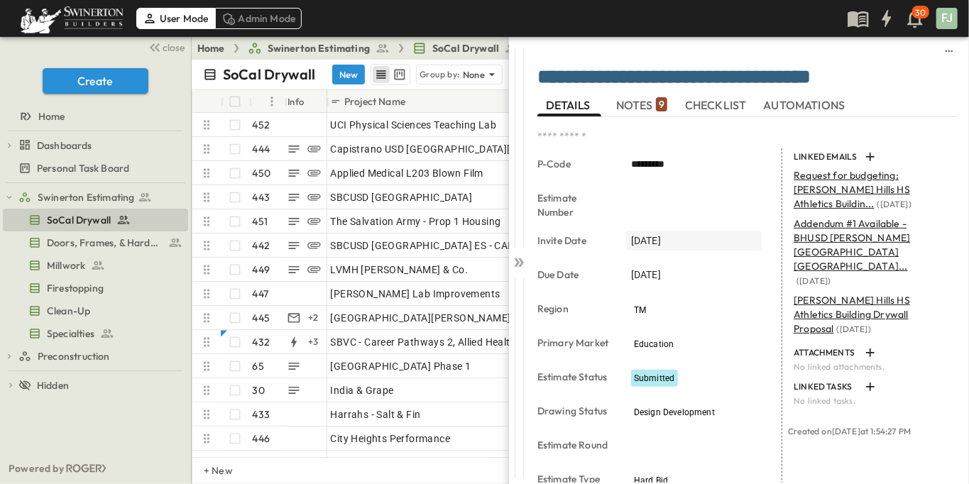
click at [645, 234] on span "12/09/2025" at bounding box center [646, 241] width 30 height 14
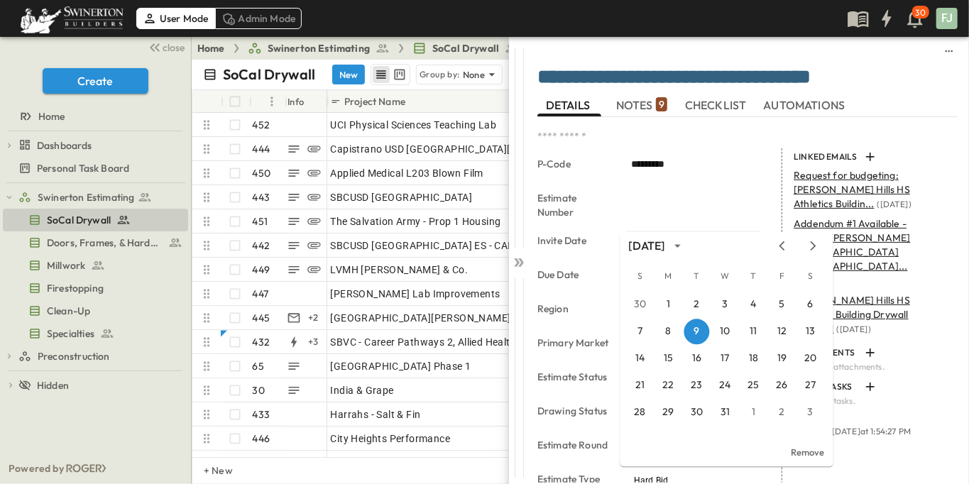
click at [645, 234] on span "12/09/2025" at bounding box center [646, 241] width 30 height 14
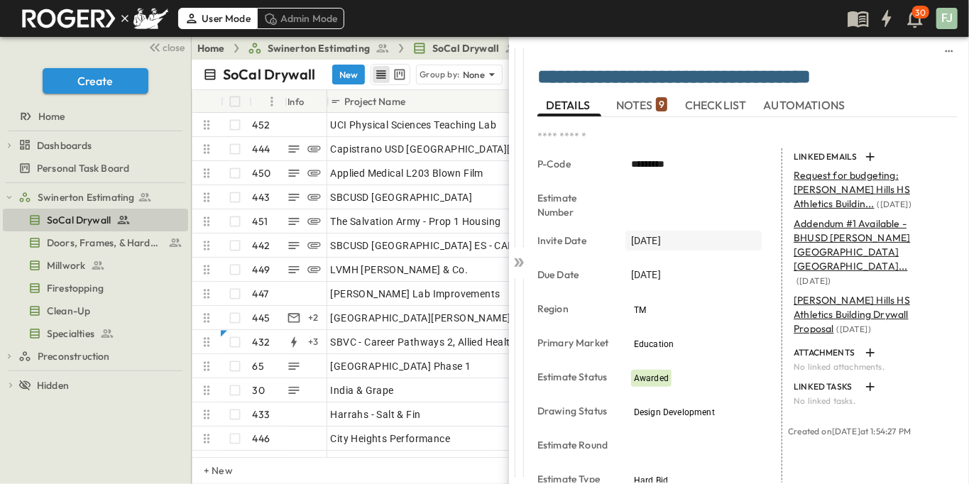
click at [661, 234] on span "01/09/2025" at bounding box center [646, 241] width 30 height 14
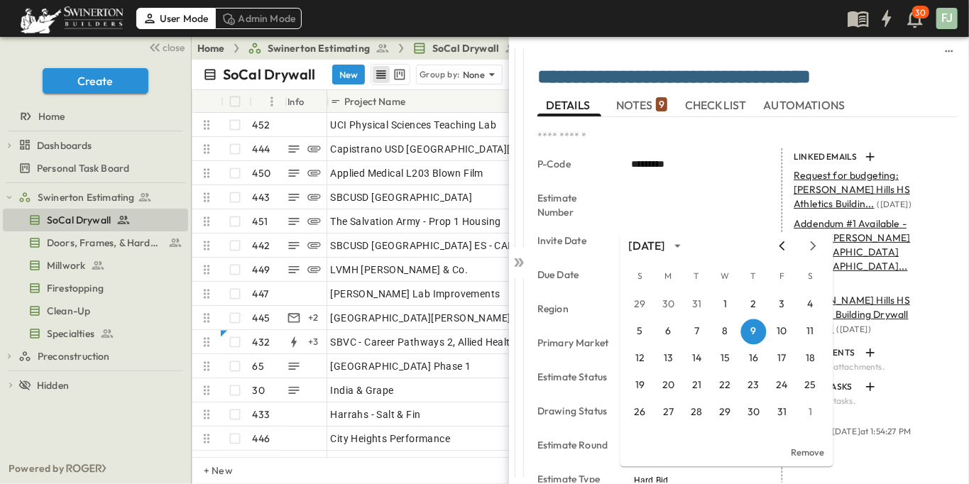
click at [785, 244] on icon "Previous month" at bounding box center [783, 245] width 6 height 9
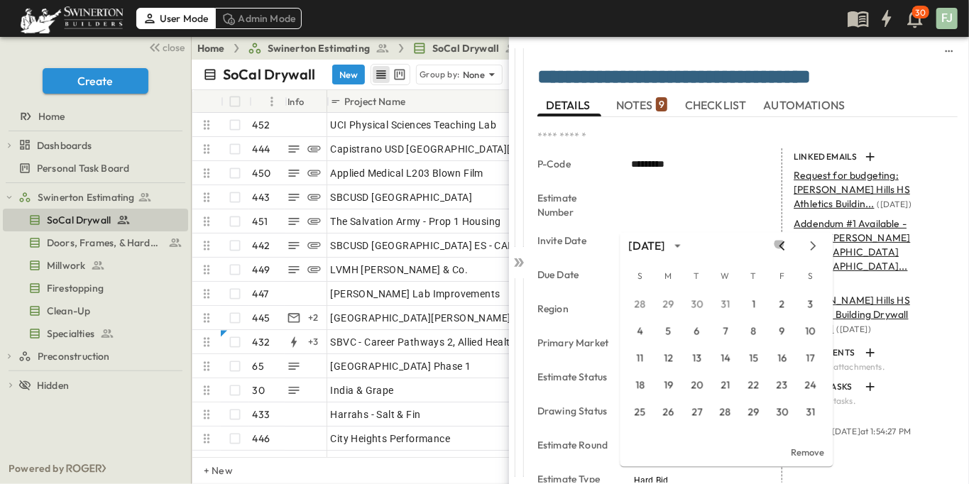
click at [785, 244] on icon "Previous month" at bounding box center [783, 245] width 6 height 9
click at [818, 243] on icon "Next month" at bounding box center [813, 245] width 17 height 11
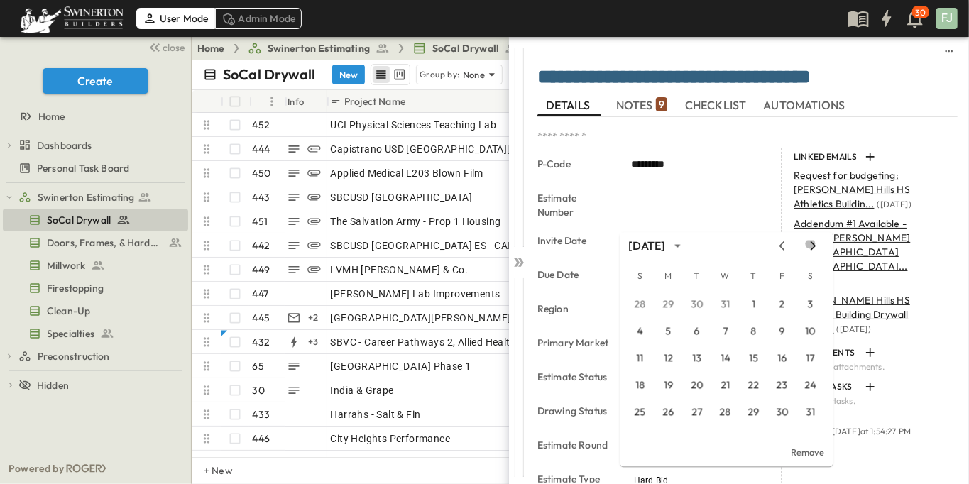
click at [818, 243] on icon "Next month" at bounding box center [813, 245] width 17 height 11
click at [672, 331] on button "9" at bounding box center [669, 332] width 26 height 26
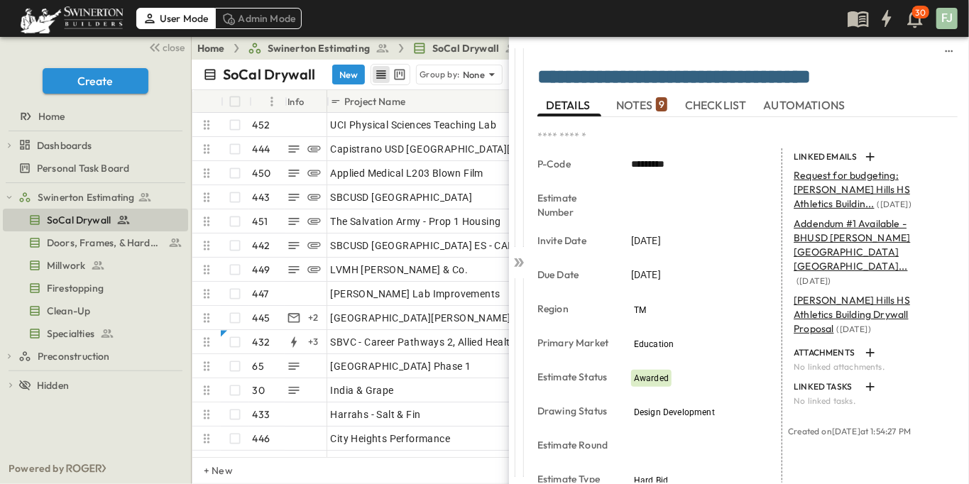
click at [520, 256] on icon at bounding box center [519, 263] width 14 height 14
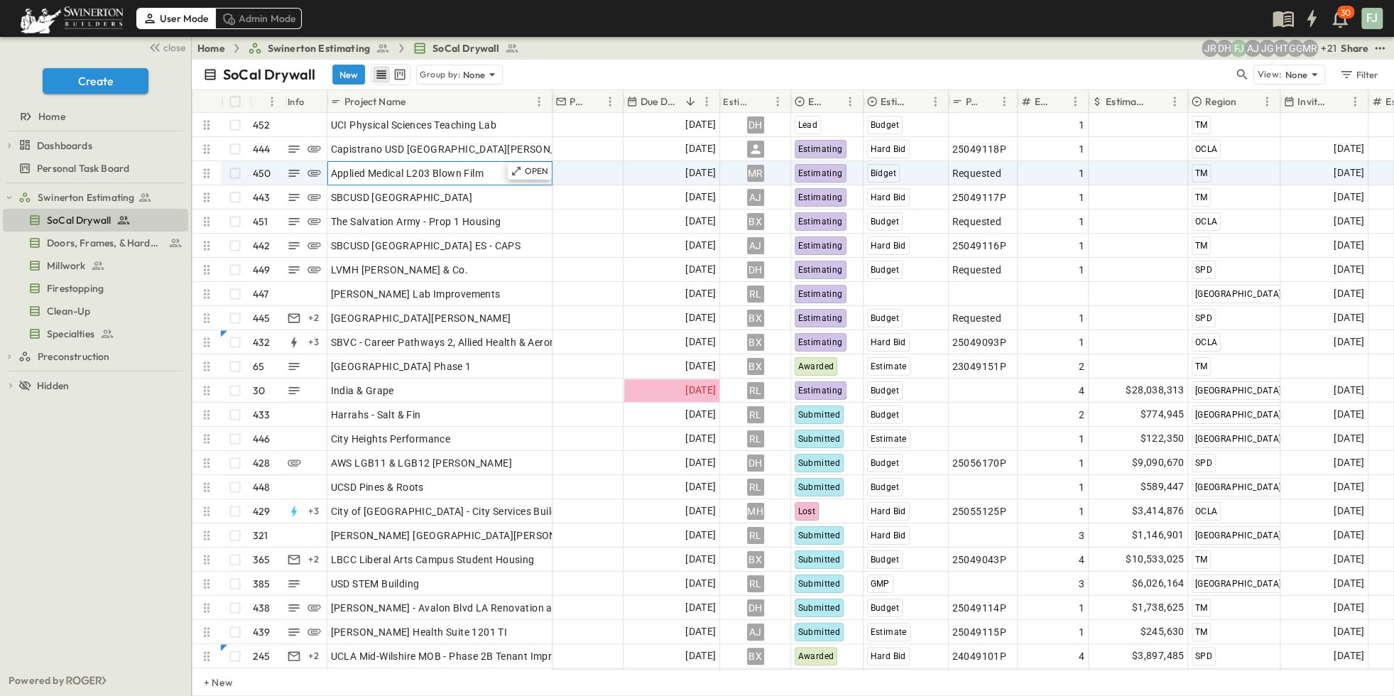
click at [410, 166] on span "Applied Medical L203 Blown Film" at bounding box center [407, 173] width 153 height 14
click at [772, 165] on div "MR" at bounding box center [756, 173] width 70 height 23
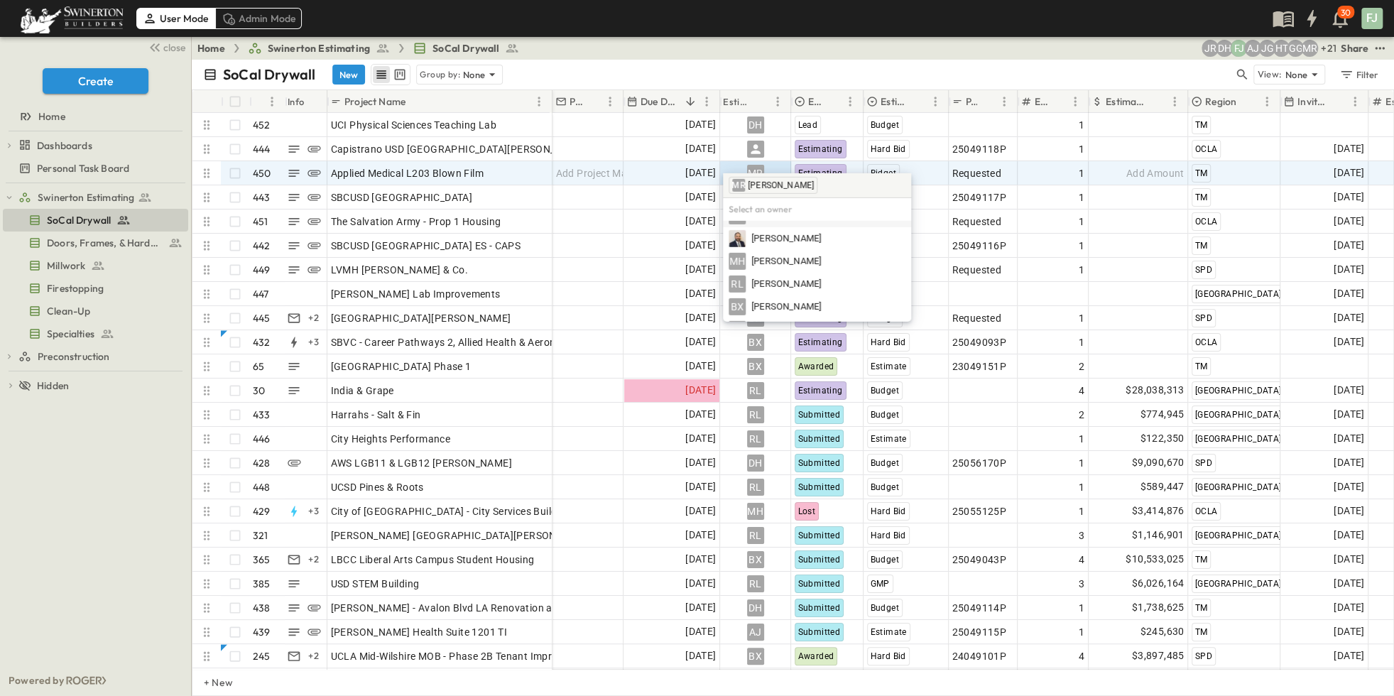
scroll to position [441, 0]
click at [791, 330] on span "[PERSON_NAME]" at bounding box center [786, 336] width 70 height 13
click at [832, 64] on div "SoCal Drywall New Group by: None" at bounding box center [718, 74] width 1030 height 21
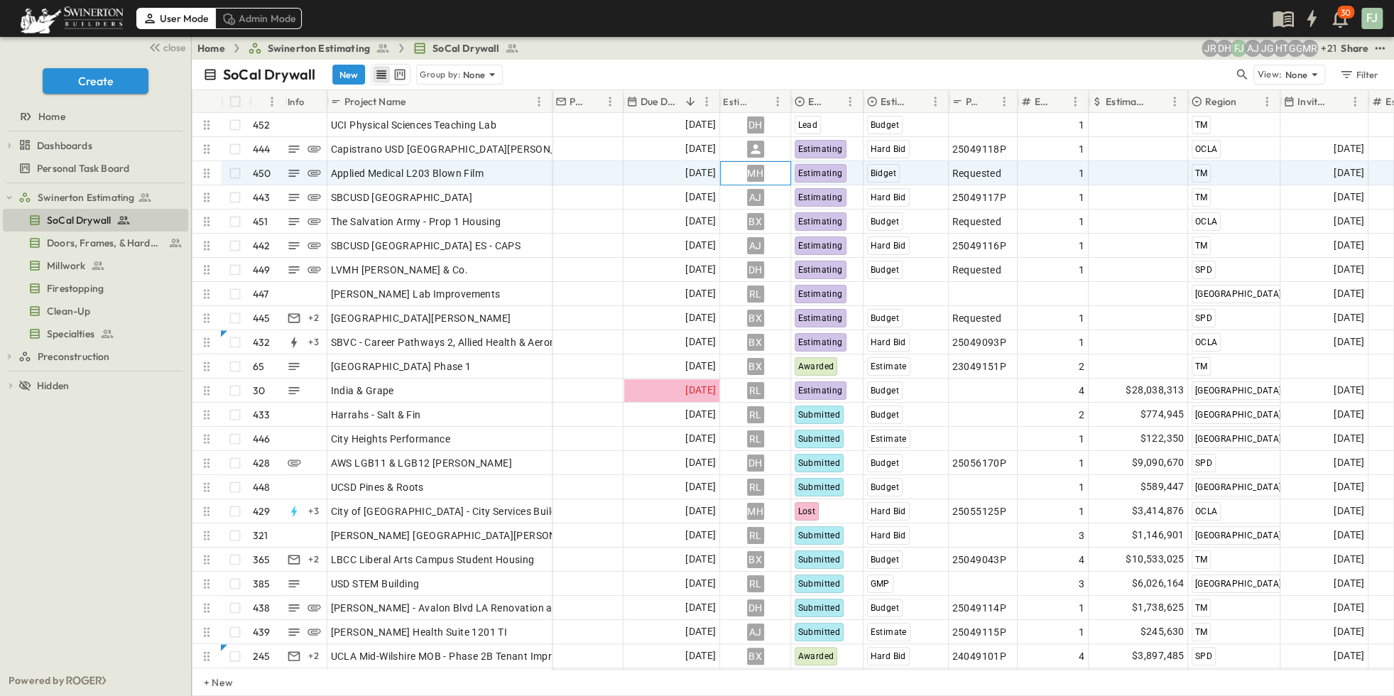
click at [777, 162] on div "MH" at bounding box center [756, 173] width 70 height 23
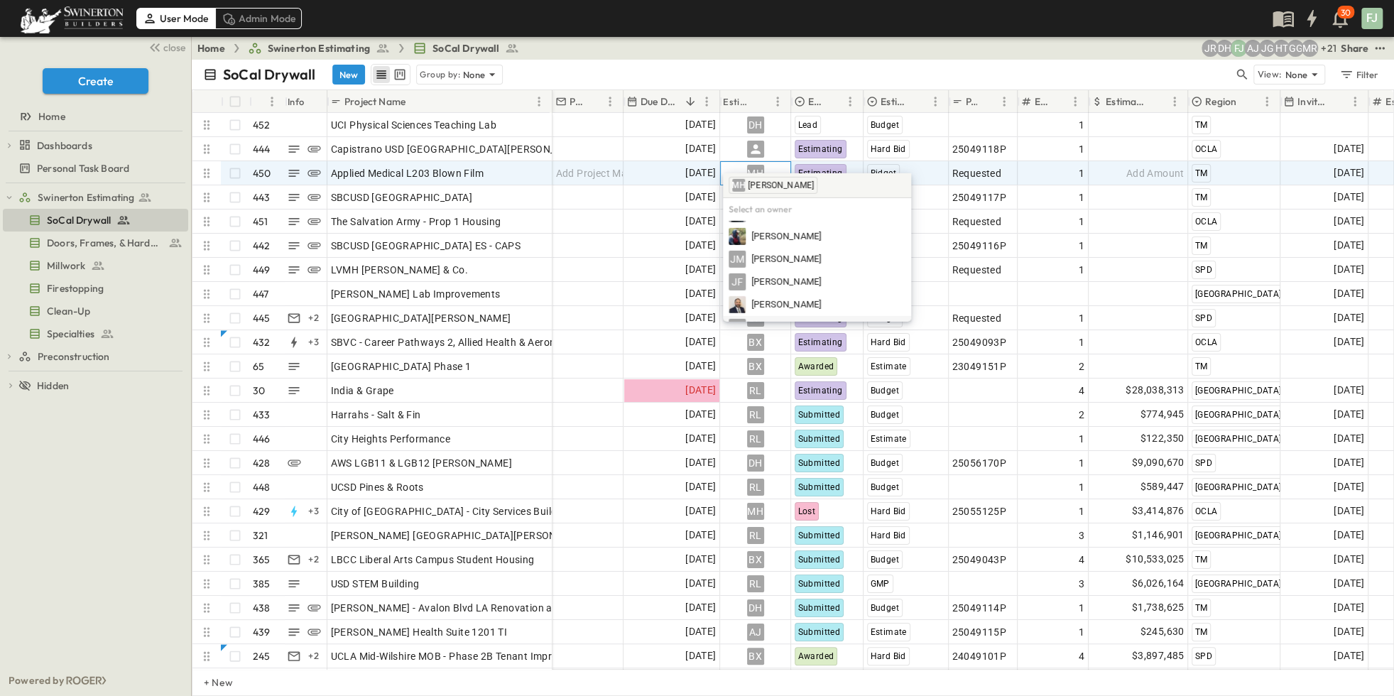
scroll to position [516, 0]
click at [792, 298] on div "BX Bing Xie" at bounding box center [817, 306] width 177 height 17
click at [598, 166] on span "Add Project Manager" at bounding box center [605, 173] width 99 height 14
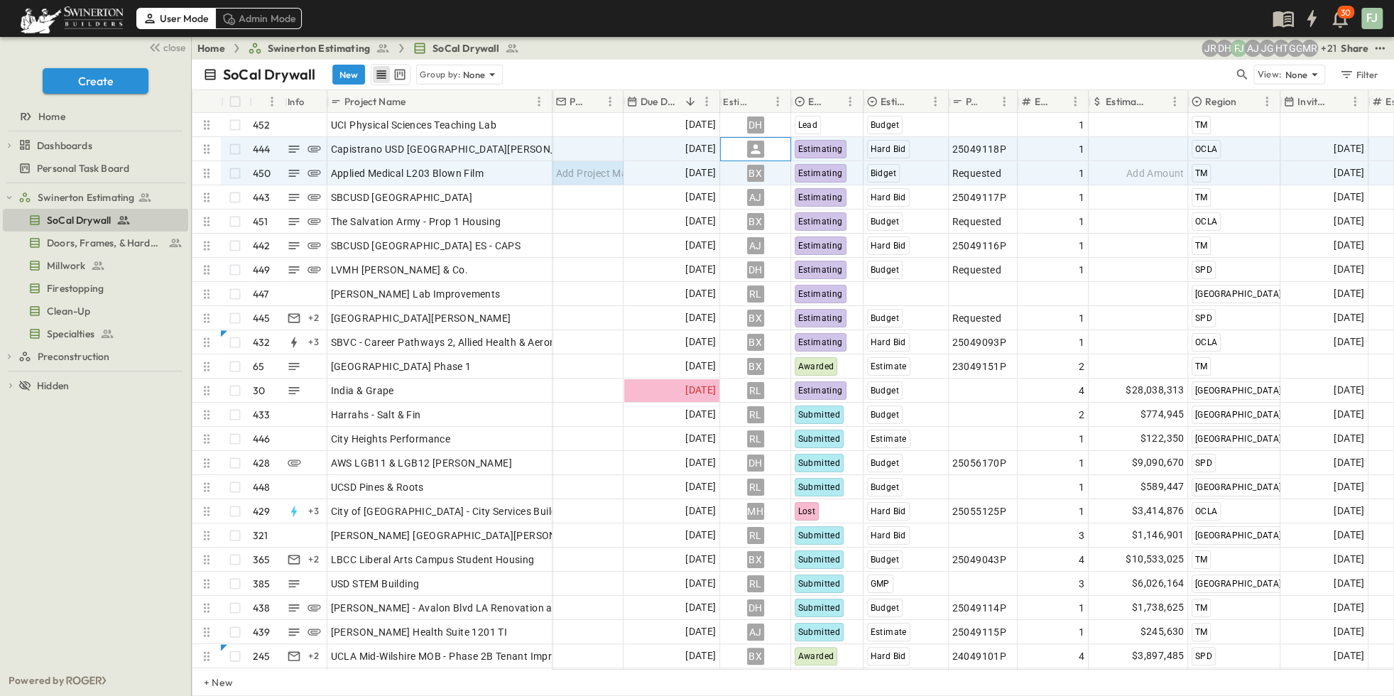
click at [775, 138] on div at bounding box center [756, 149] width 70 height 23
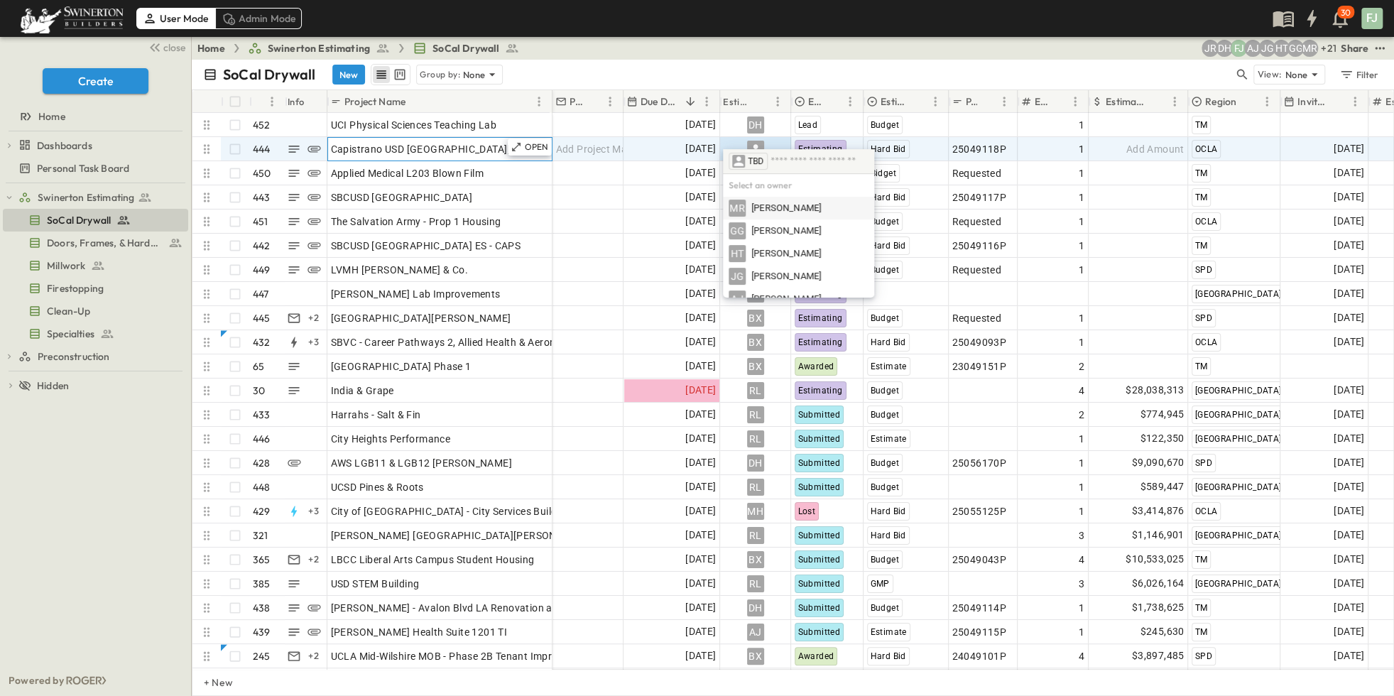
click at [400, 142] on span "Capistrano USD [GEOGRAPHIC_DATA][PERSON_NAME]" at bounding box center [459, 149] width 256 height 14
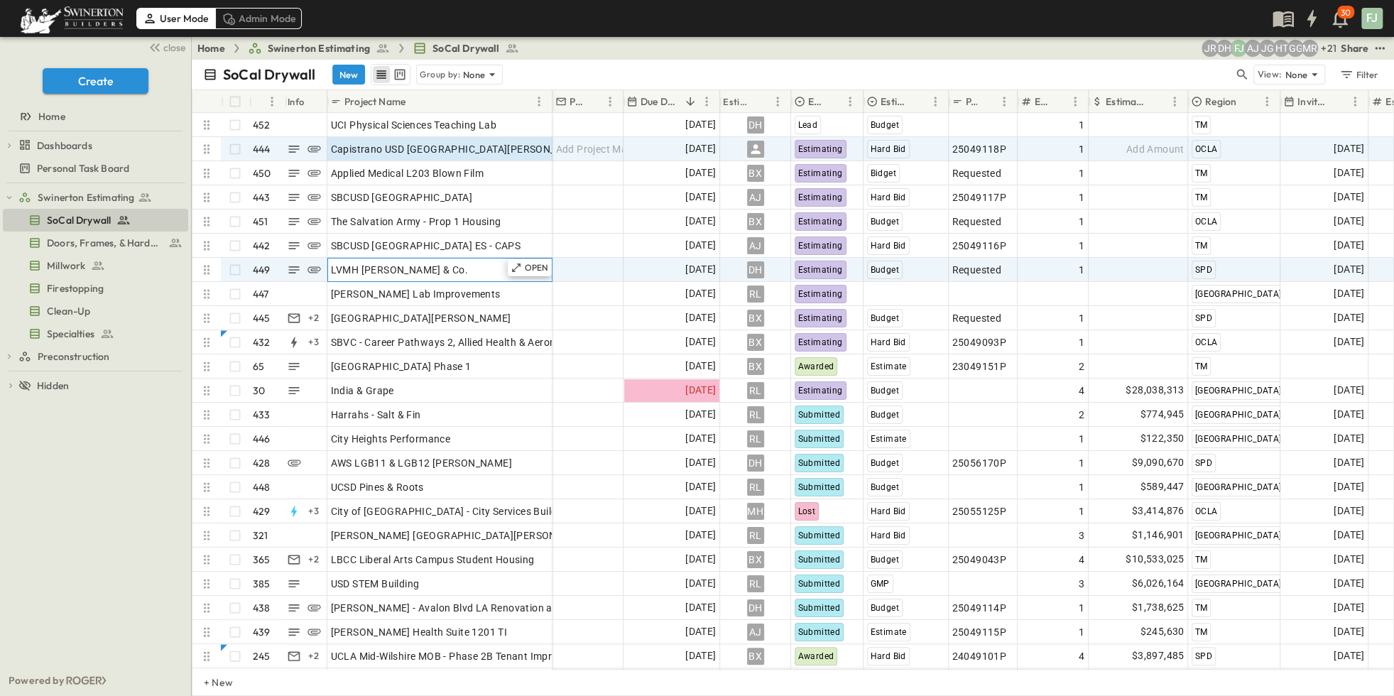
click at [407, 260] on div "LVMH [PERSON_NAME] & Co." at bounding box center [440, 270] width 218 height 20
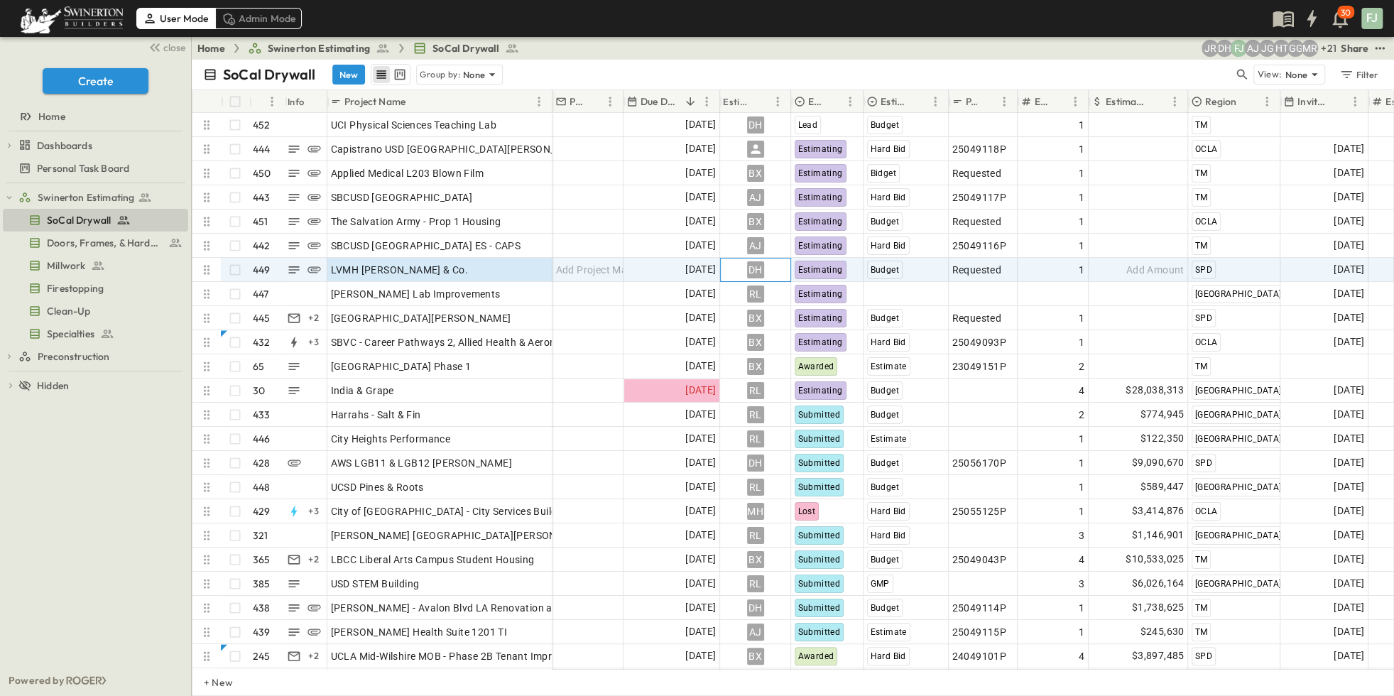
click at [778, 258] on div "DH" at bounding box center [756, 269] width 70 height 23
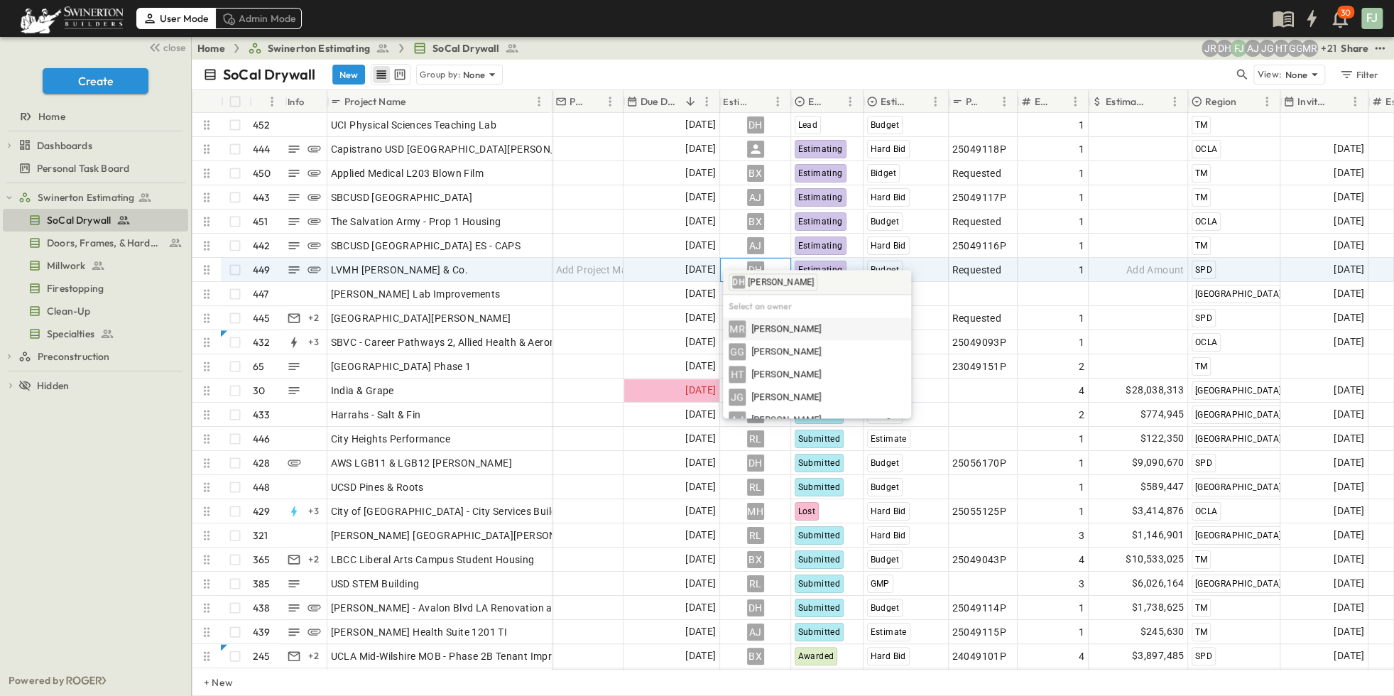
click at [778, 258] on div "DH" at bounding box center [756, 269] width 70 height 23
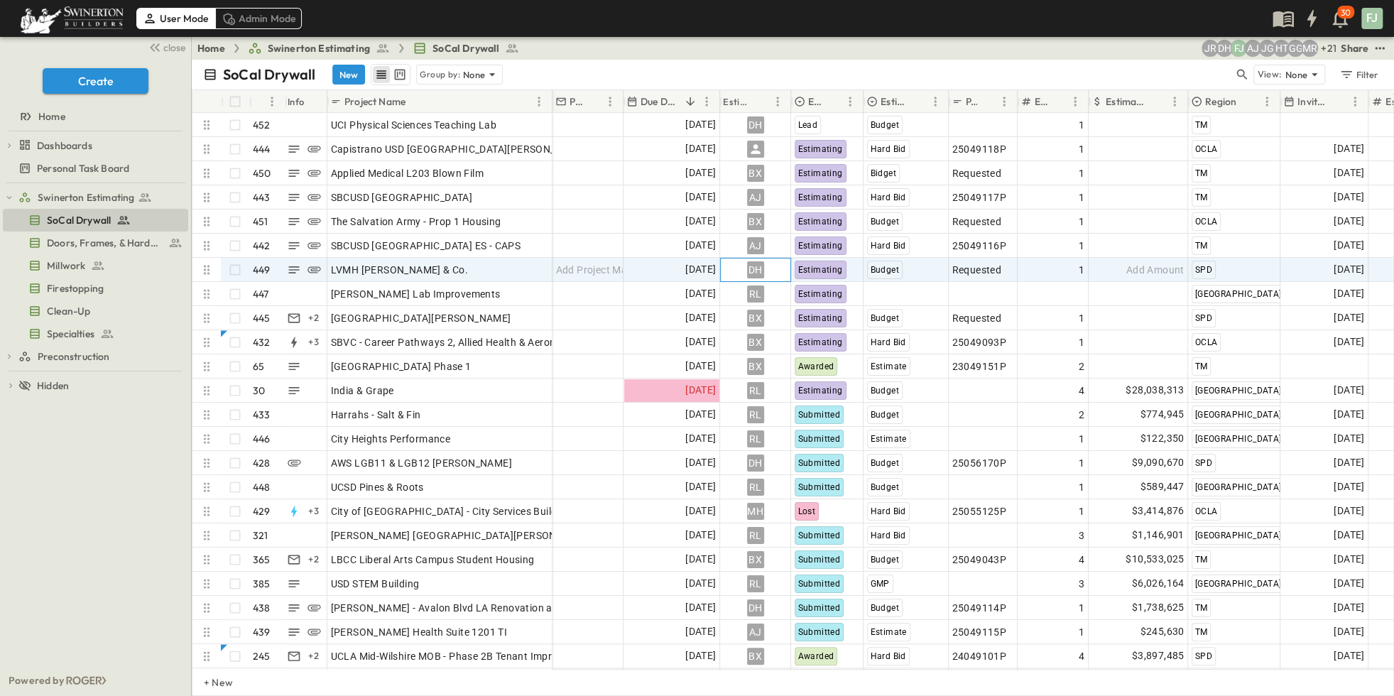
click at [780, 261] on div "DH" at bounding box center [756, 269] width 70 height 23
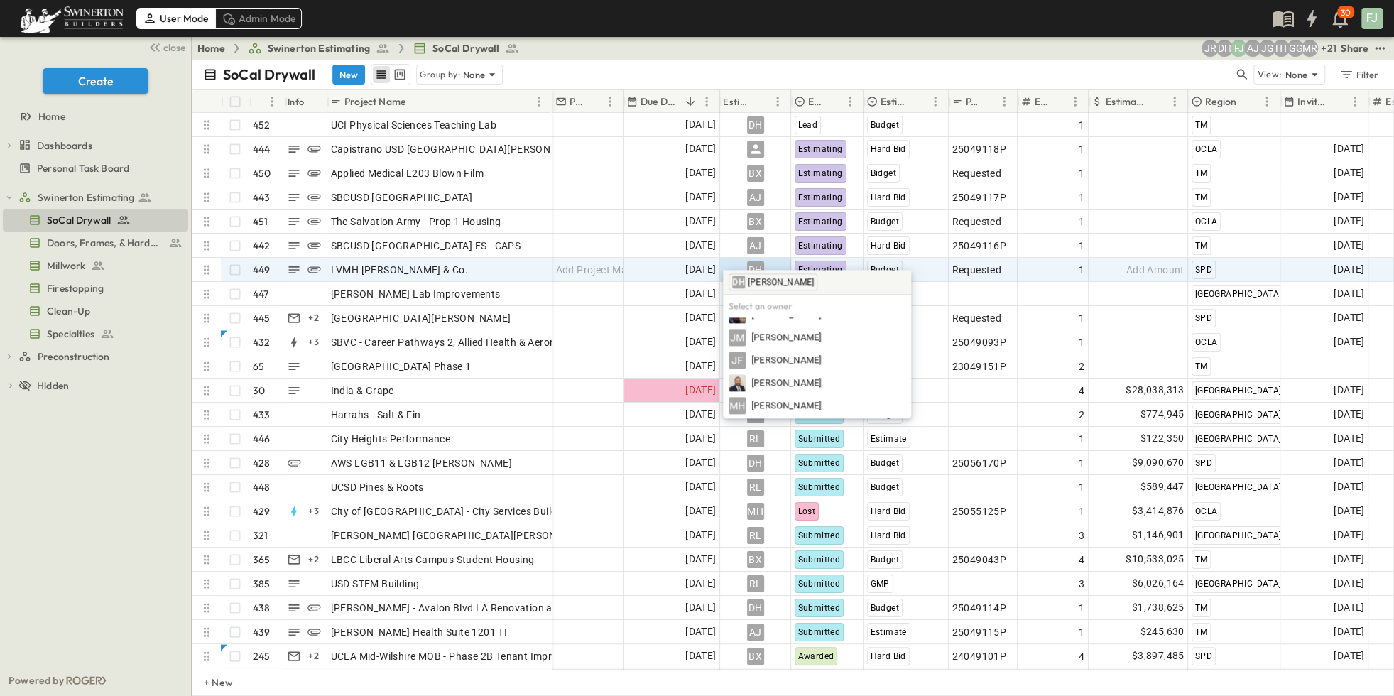
scroll to position [441, 0]
click at [804, 425] on div "MH Marco Han" at bounding box center [817, 433] width 177 height 17
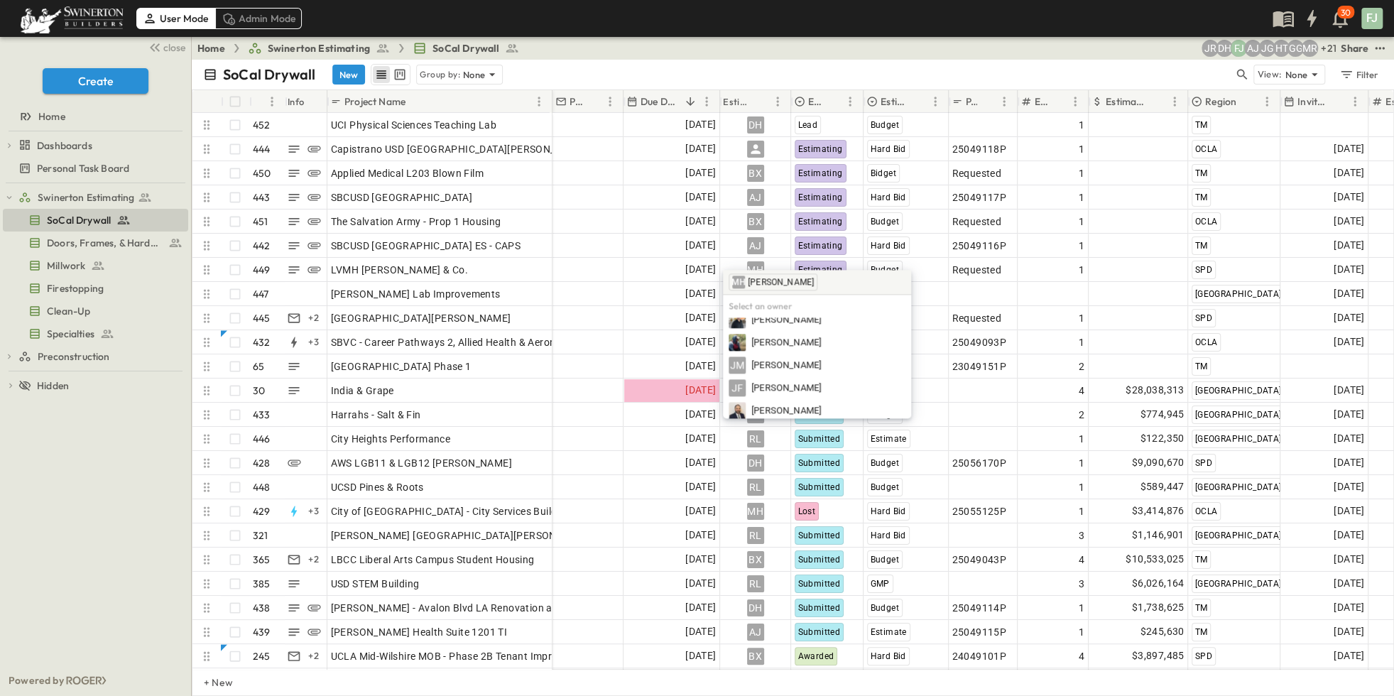
click at [786, 64] on div "SoCal Drywall New Group by: None" at bounding box center [718, 74] width 1030 height 21
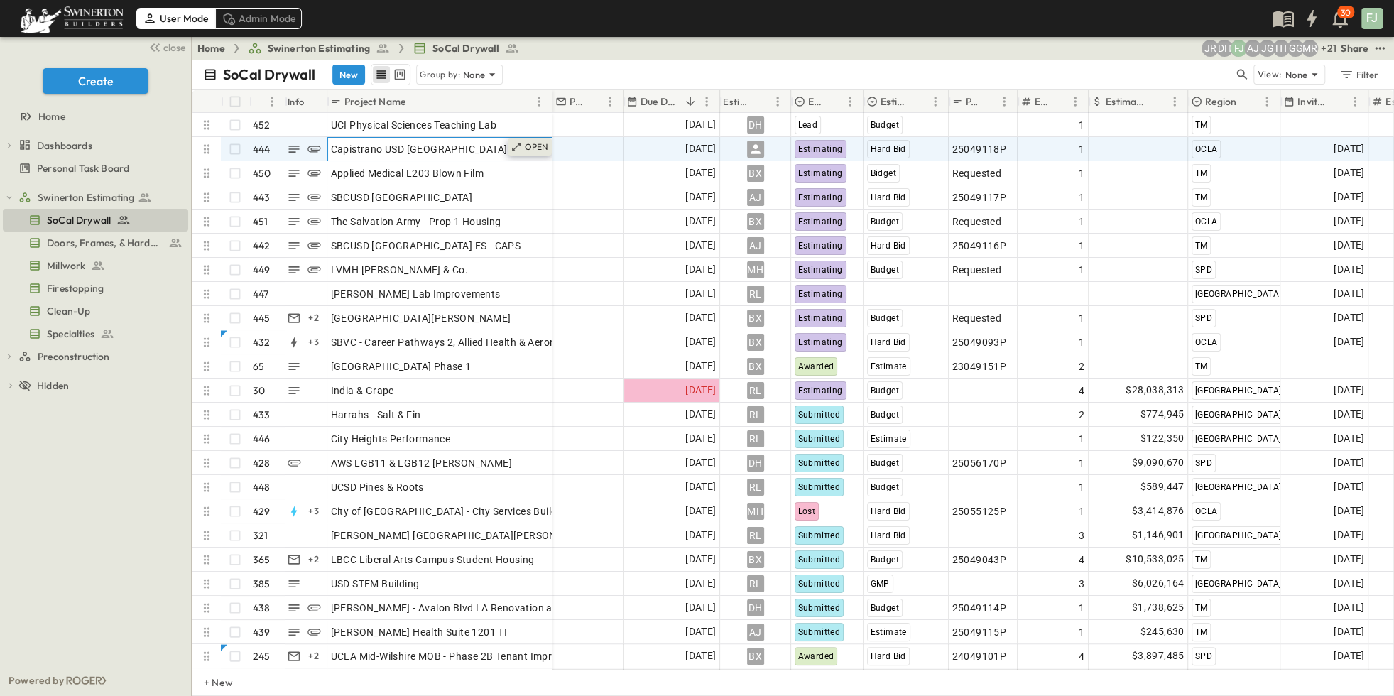
click at [535, 141] on p "OPEN" at bounding box center [537, 146] width 24 height 11
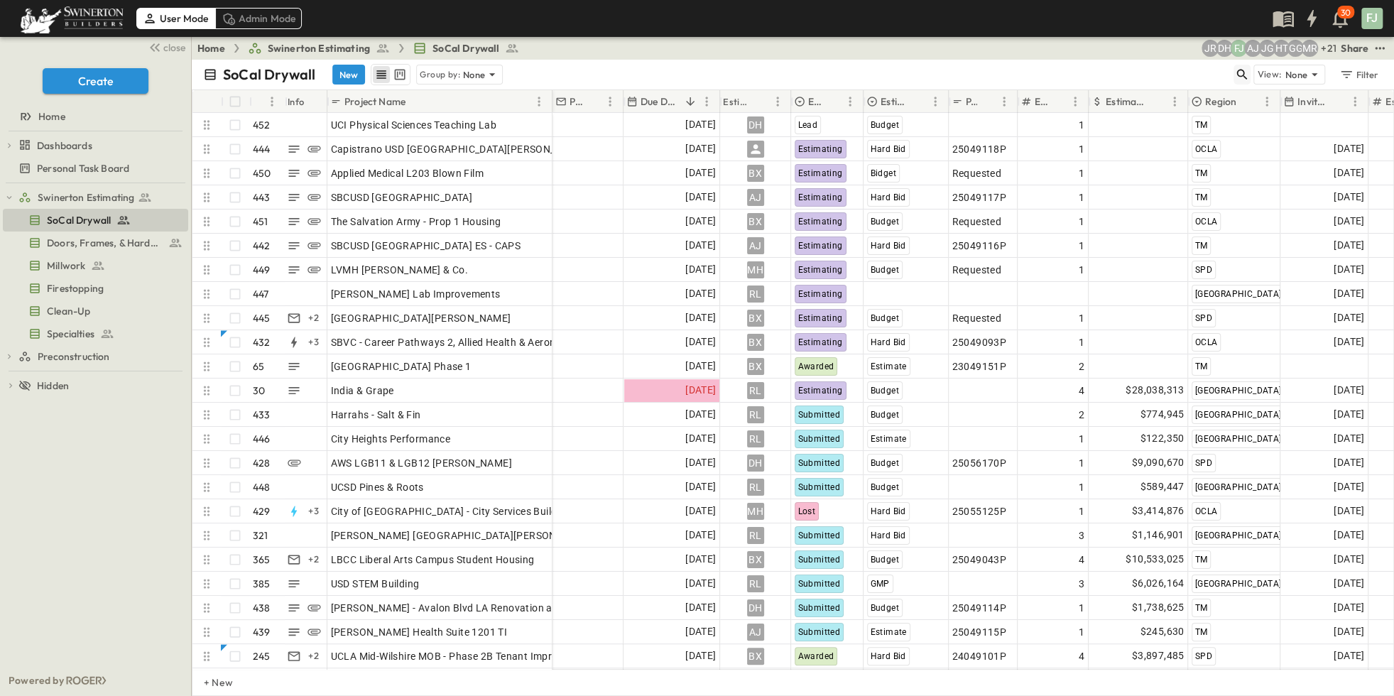
click at [1249, 67] on icon "button" at bounding box center [1242, 74] width 14 height 14
click at [1205, 66] on input "text" at bounding box center [1167, 74] width 99 height 21
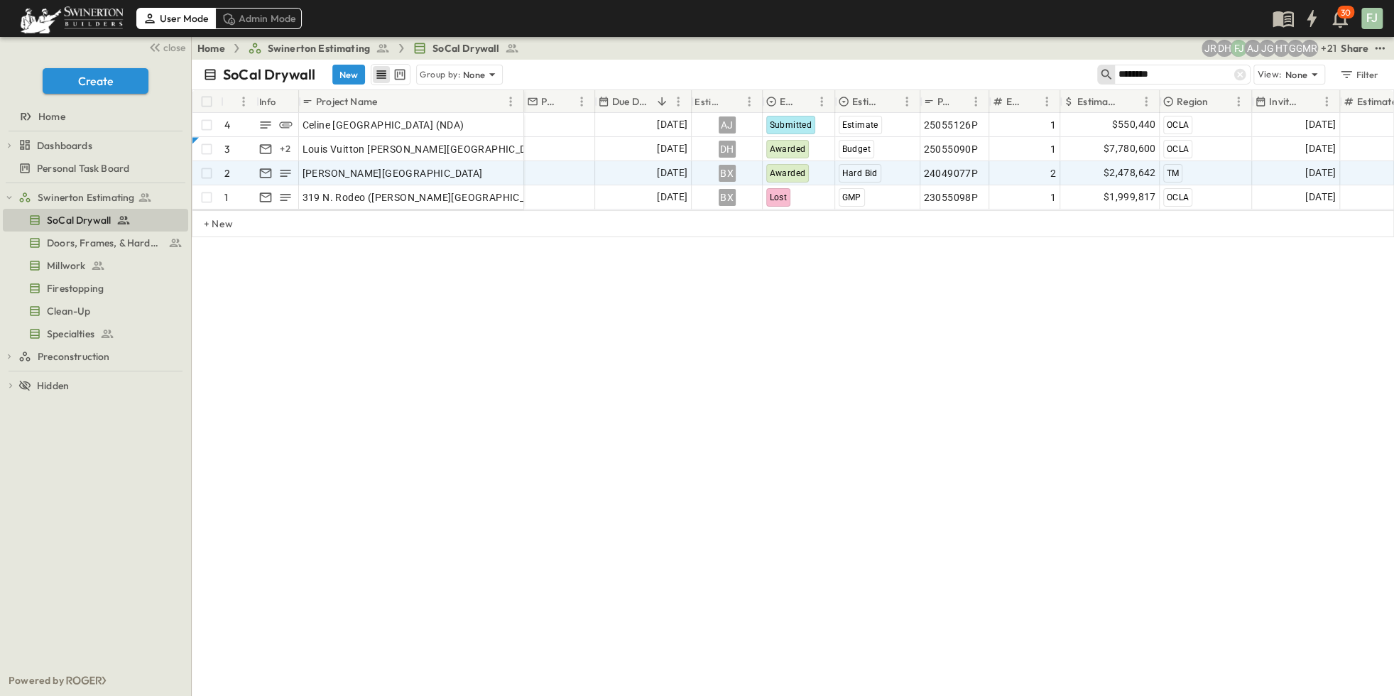
type input "*******"
click at [1118, 165] on span "$2,478,642" at bounding box center [1129, 173] width 53 height 16
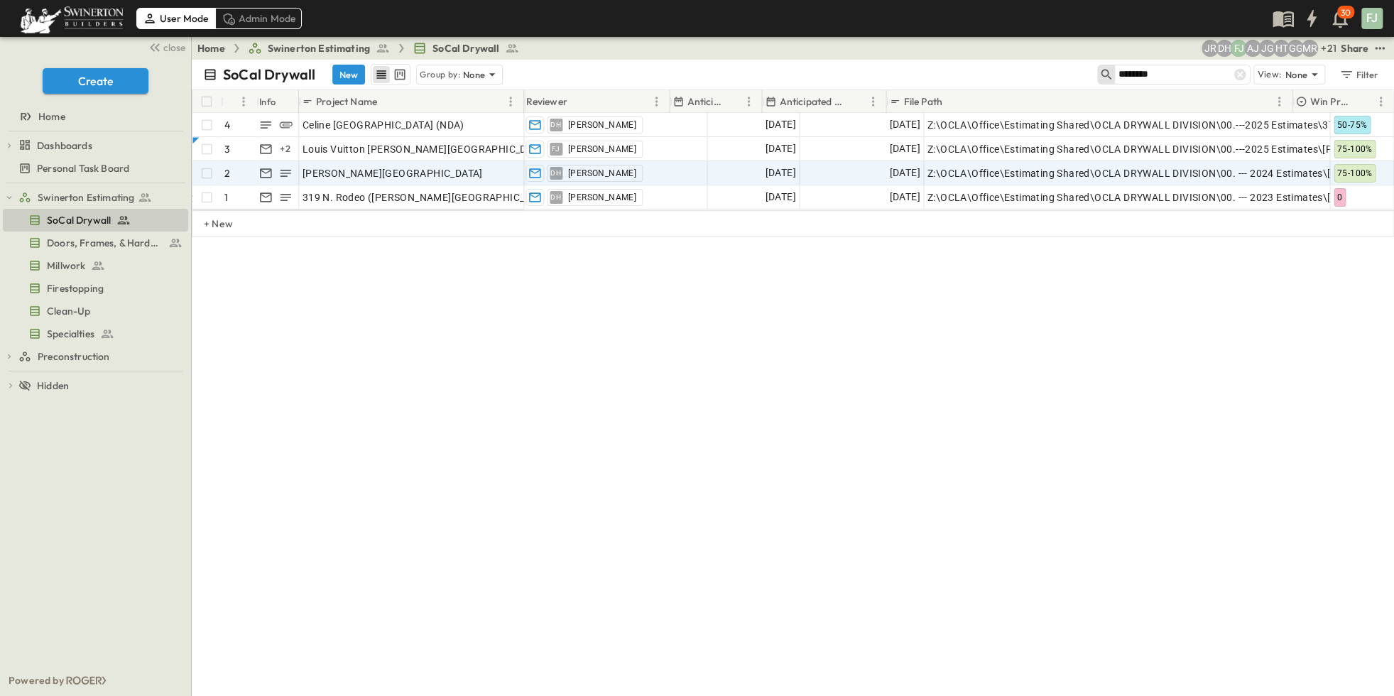
scroll to position [0, 1342]
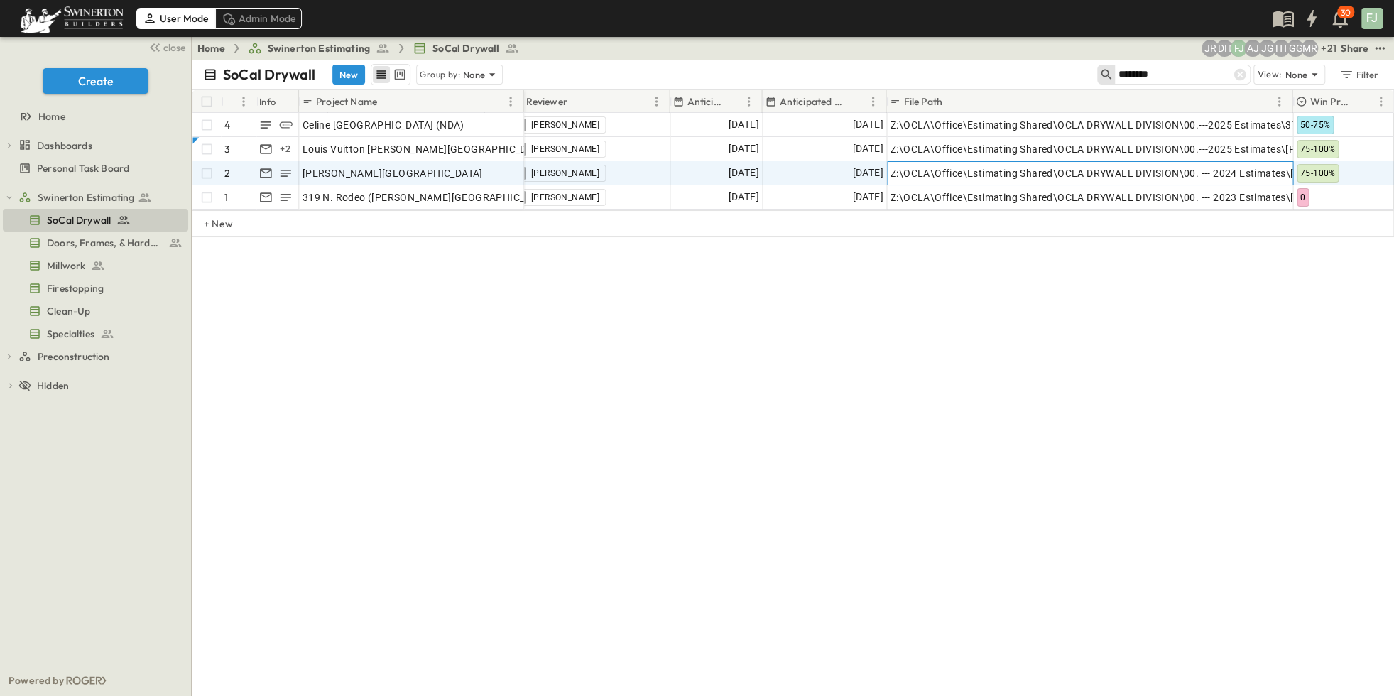
click at [1051, 166] on span "Z:\OCLA\Office\Estimating Shared\OCLA DRYWALL DIVISION\00. --- 2024 Estimates\[…" at bounding box center [1225, 173] width 670 height 14
click at [1051, 165] on input "**********" at bounding box center [1090, 173] width 404 height 17
click at [858, 392] on div "SoCal Drywall New Group by: None ******* View: None Filter # Info Project Name …" at bounding box center [793, 378] width 1202 height 636
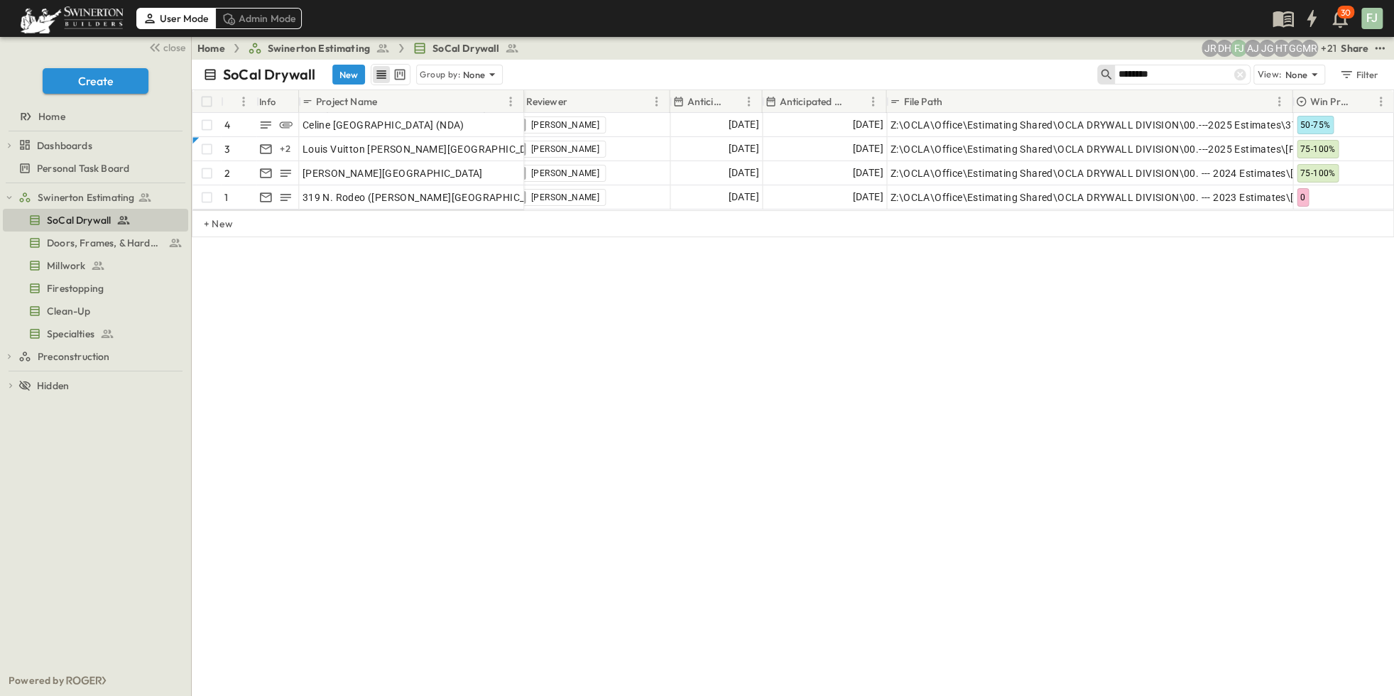
click at [464, 394] on div "SoCal Drywall New Group by: None ******* View: None Filter # Info Project Name …" at bounding box center [793, 378] width 1202 height 636
click at [1247, 67] on icon at bounding box center [1240, 74] width 14 height 14
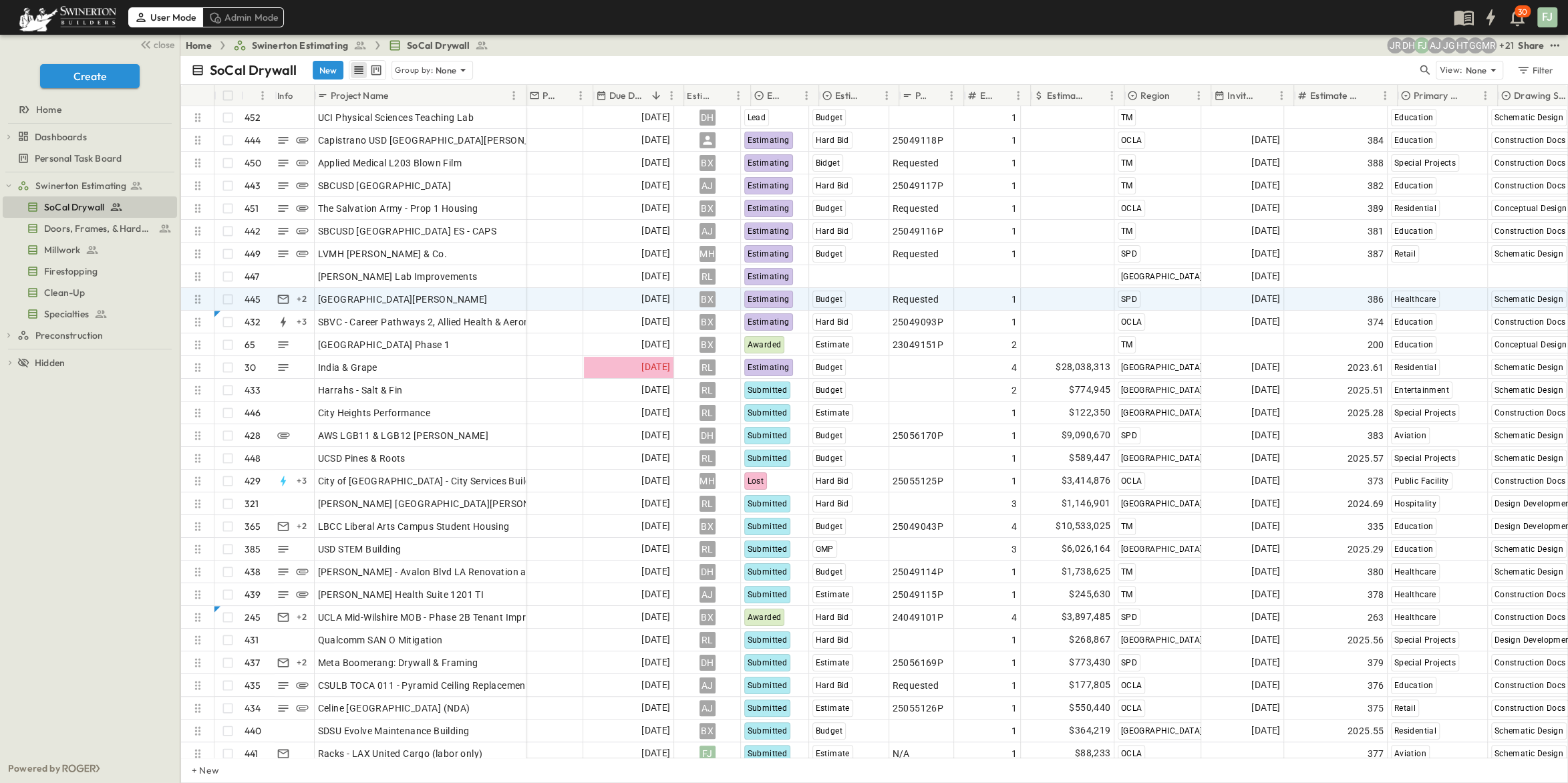
scroll to position [0, 0]
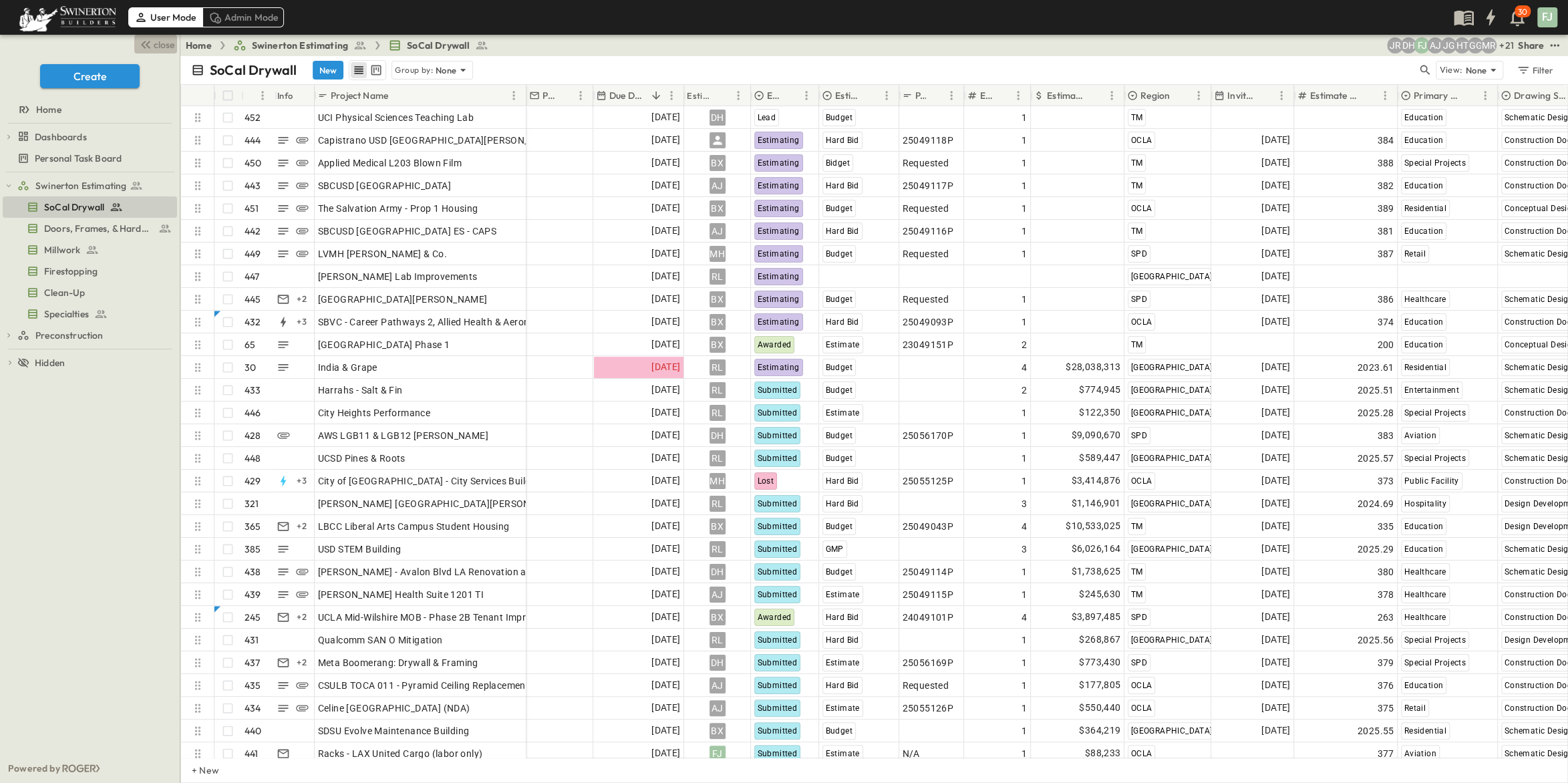
click at [167, 46] on button "close" at bounding box center [155, 44] width 42 height 19
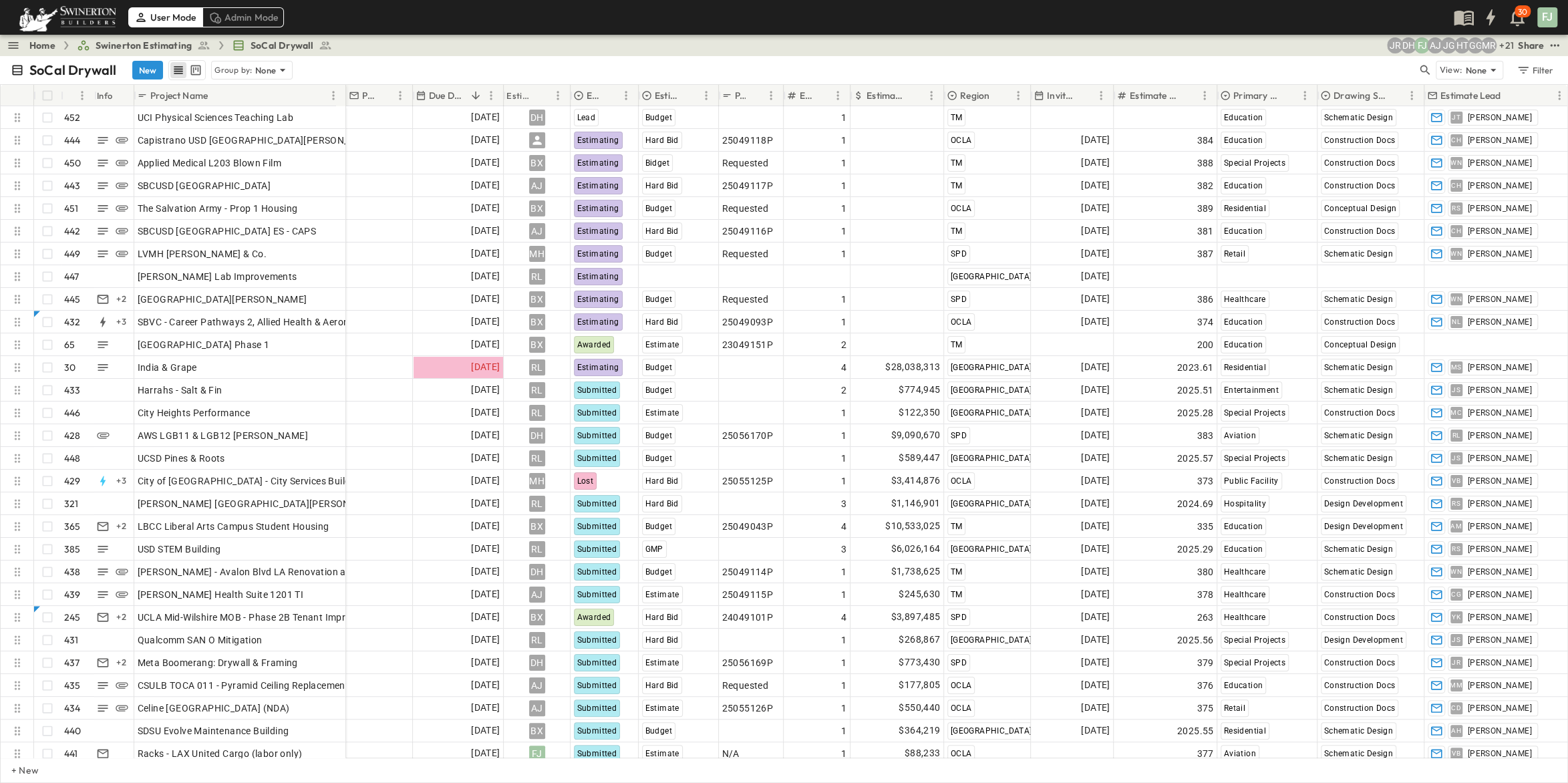
click at [38, 41] on link "Home" at bounding box center [42, 45] width 26 height 13
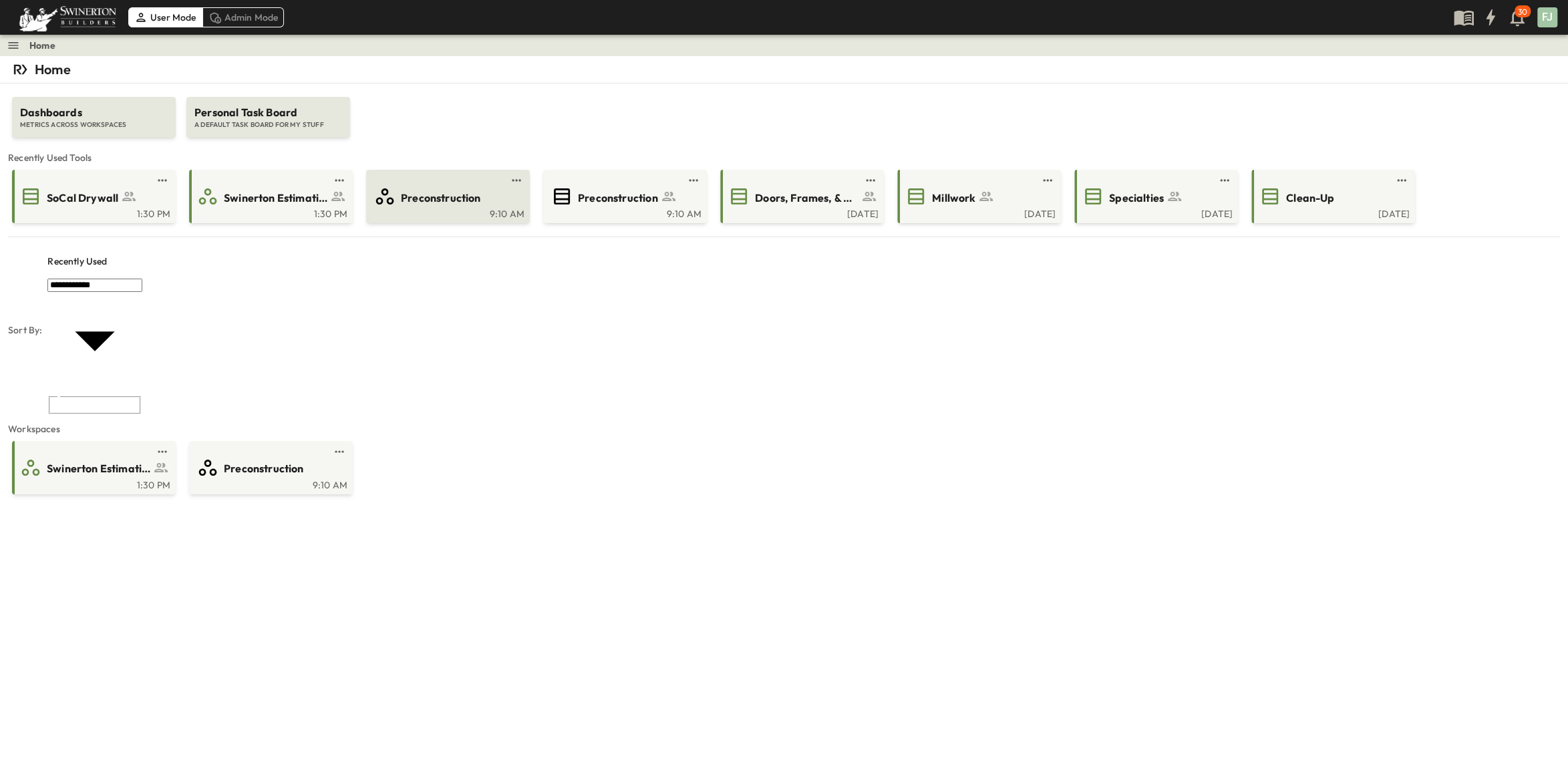
click at [462, 190] on span "Preconstruction" at bounding box center [440, 198] width 80 height 15
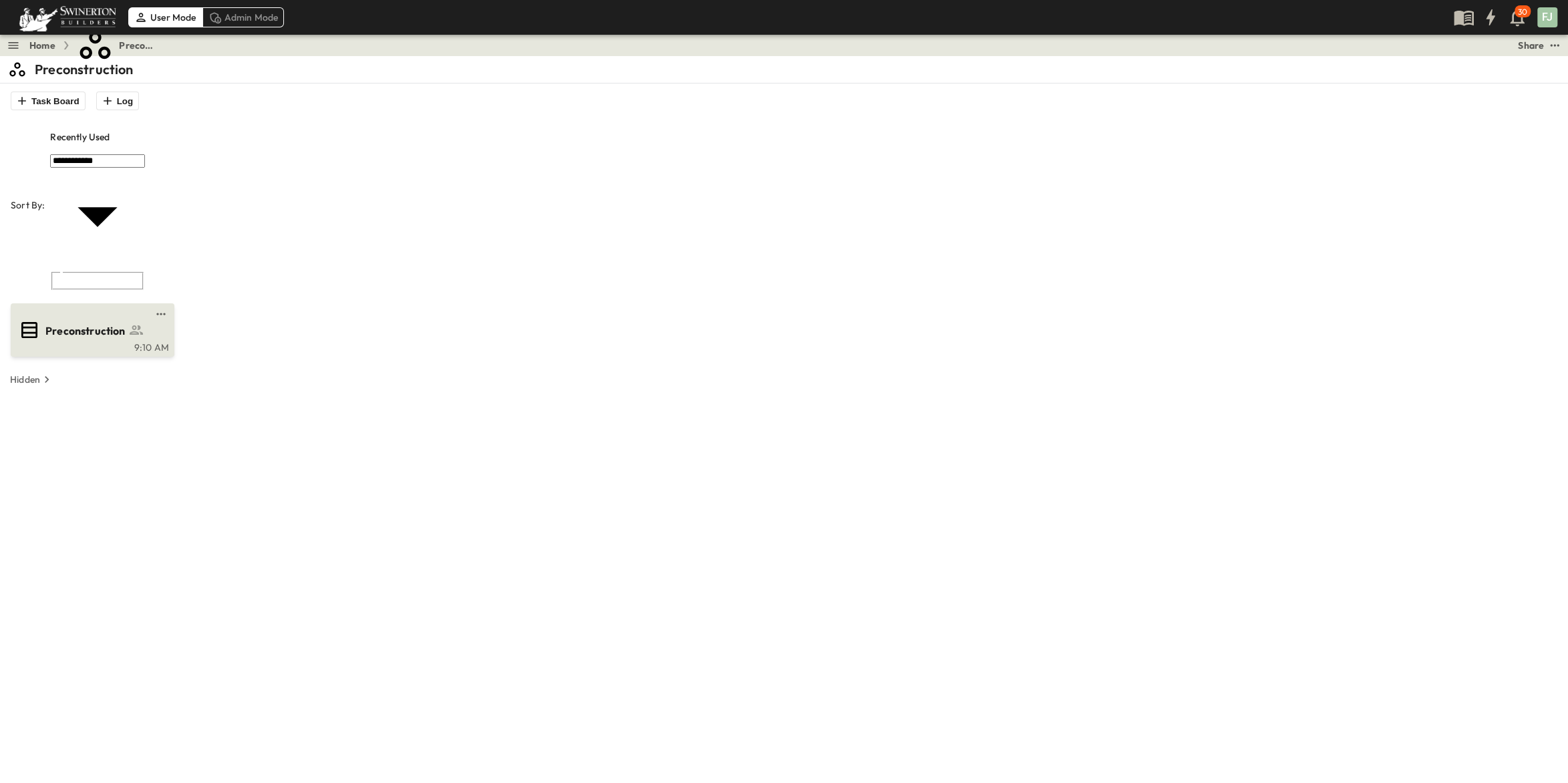
click at [72, 324] on span "Preconstruction" at bounding box center [85, 331] width 80 height 15
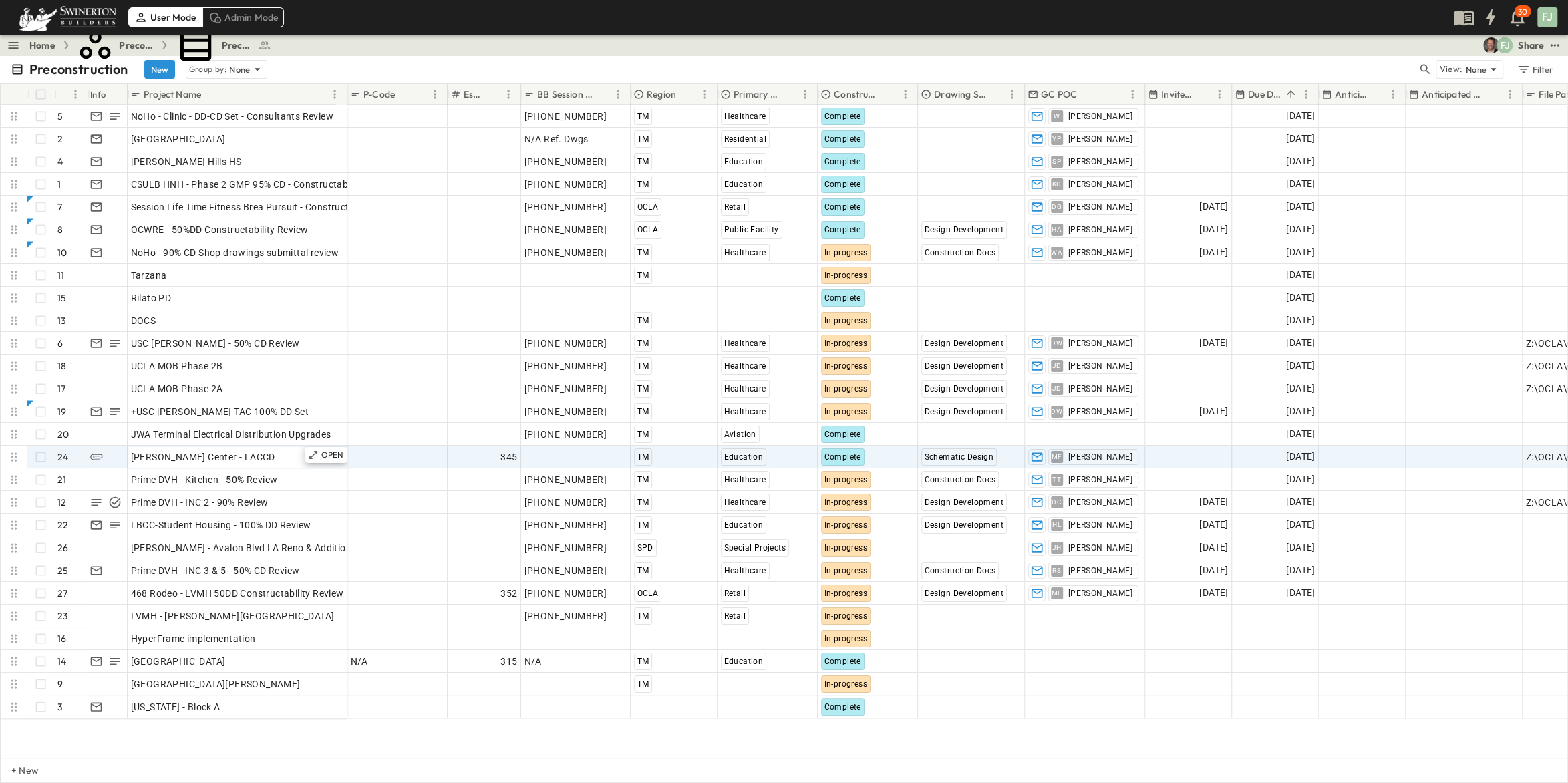
click at [231, 450] on div "[PERSON_NAME] Center - LACCD" at bounding box center [237, 457] width 214 height 19
click at [1267, 88] on p "Due Date" at bounding box center [1263, 94] width 33 height 13
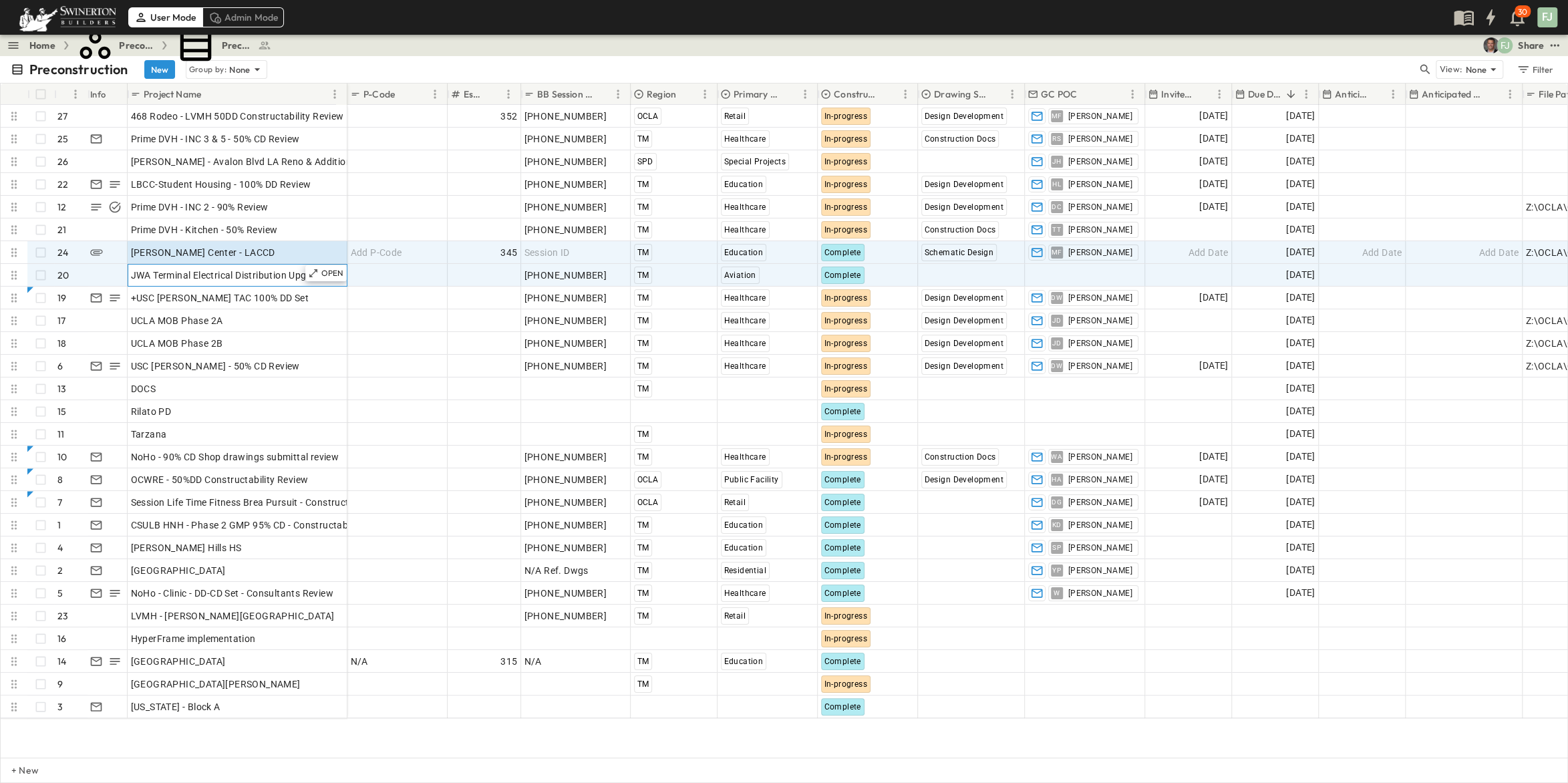
click at [190, 268] on span "JWA Terminal Electrical Distribution Upgrades" at bounding box center [230, 275] width 200 height 13
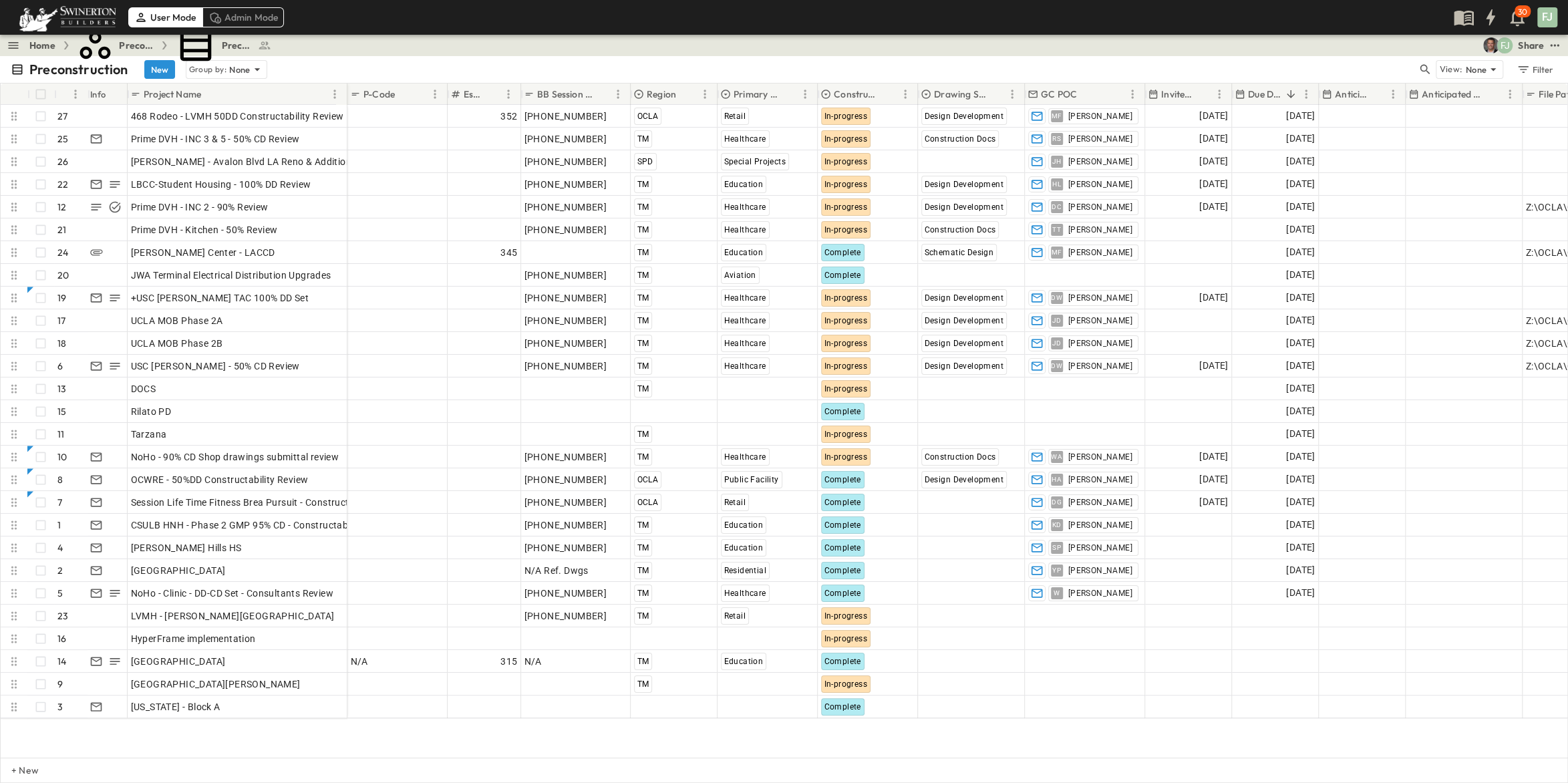
click at [483, 40] on div "Home Preconstruction Preconstruction FJ Share" at bounding box center [784, 45] width 1568 height 22
click at [1310, 56] on div "Preconstruction New Group by: None View: None Filter" at bounding box center [784, 70] width 1568 height 26
click at [993, 33] on div "User Mode Admin Mode 30 FJ" at bounding box center [783, 17] width 1565 height 35
click at [440, 56] on div "Preconstruction New Group by: None View: None Filter" at bounding box center [784, 70] width 1568 height 26
